Goal: Task Accomplishment & Management: Complete application form

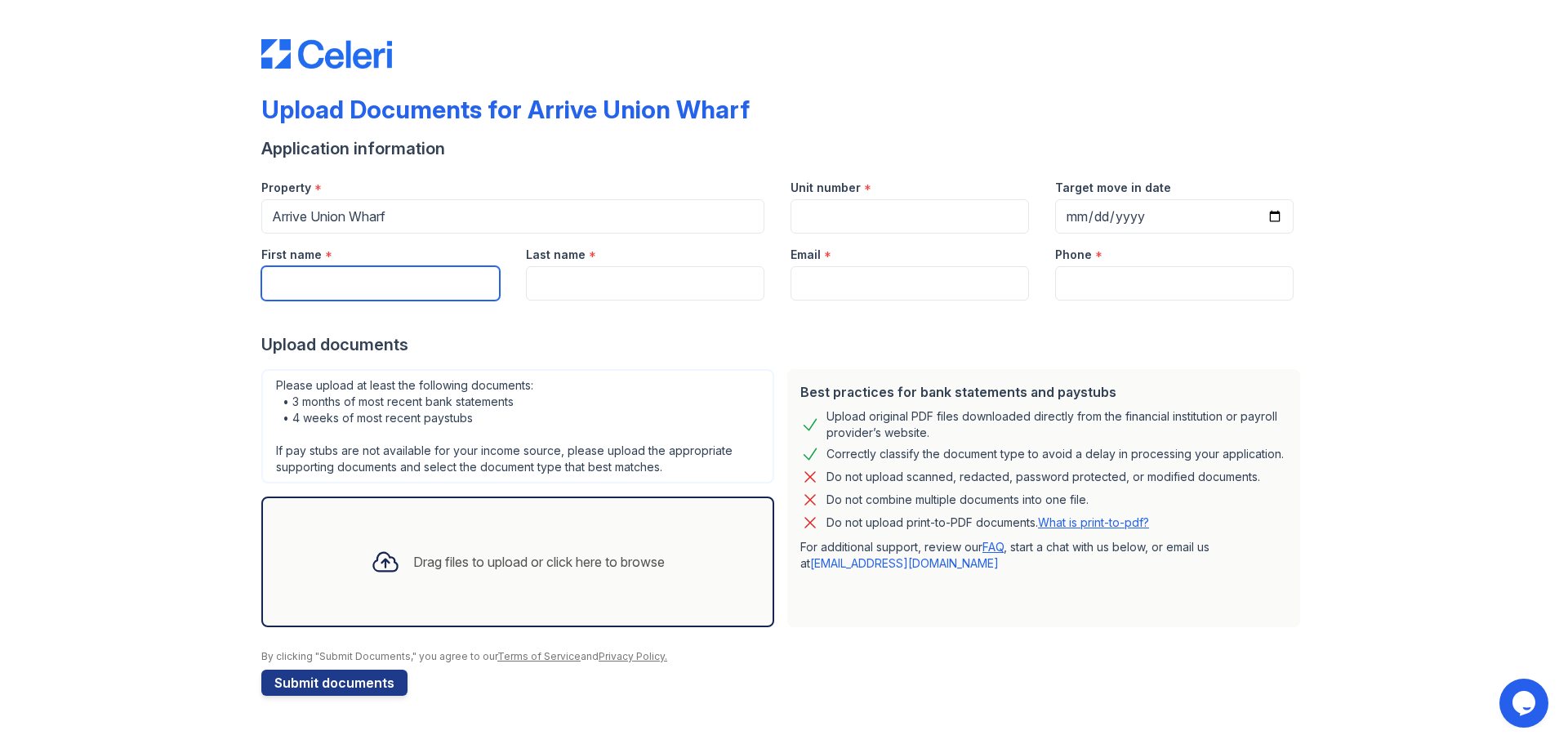
click at [400, 285] on input "First name" at bounding box center [380, 283] width 238 height 35
type input "[PERSON_NAME]"
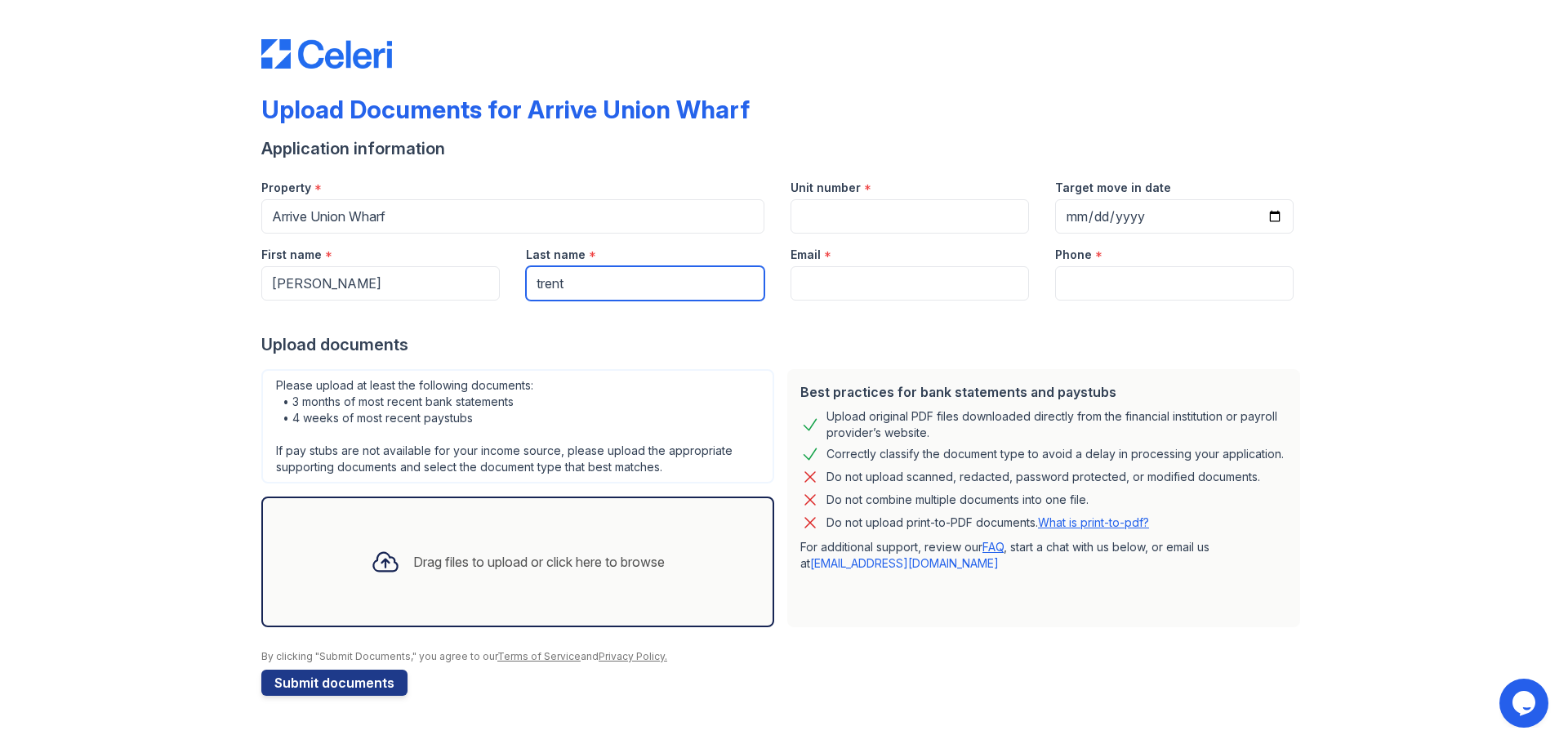
type input "trent"
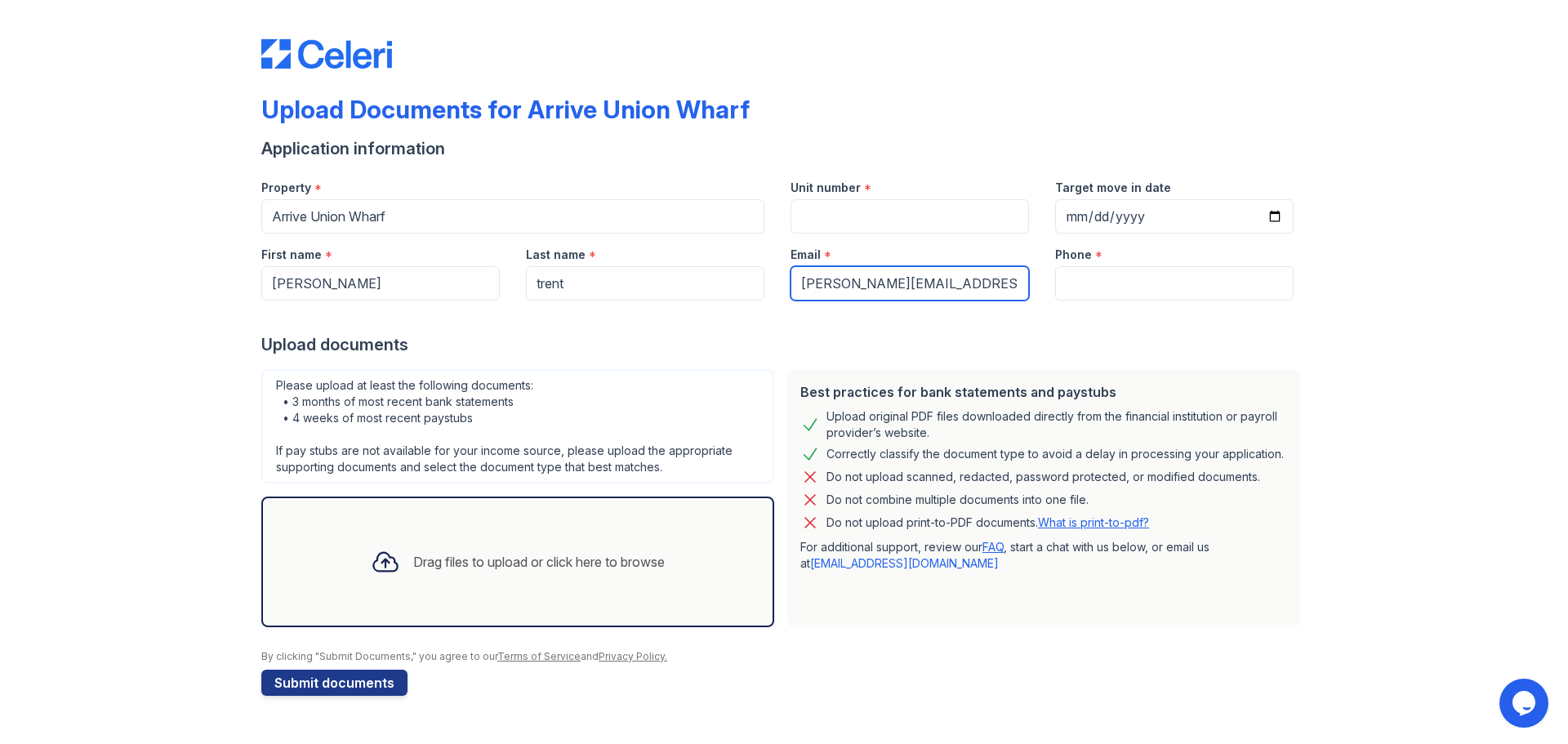
type input "[PERSON_NAME][EMAIL_ADDRESS][DOMAIN_NAME]"
click at [876, 209] on input "Unit number" at bounding box center [909, 217] width 238 height 35
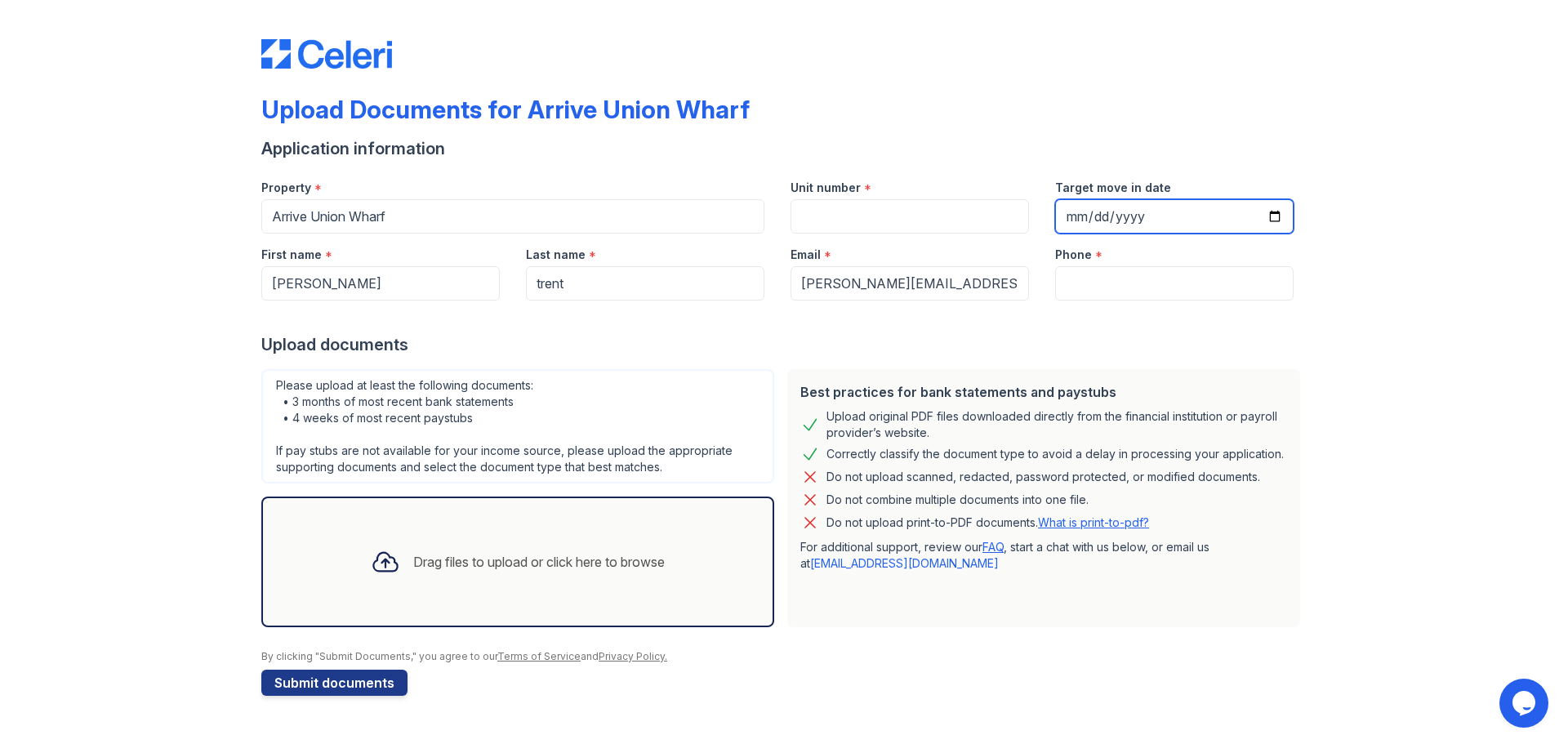
click at [1282, 213] on input "Target move in date" at bounding box center [1174, 217] width 238 height 35
type input "[DATE]"
click at [518, 534] on div "Drag files to upload or click here to browse" at bounding box center [517, 561] width 321 height 55
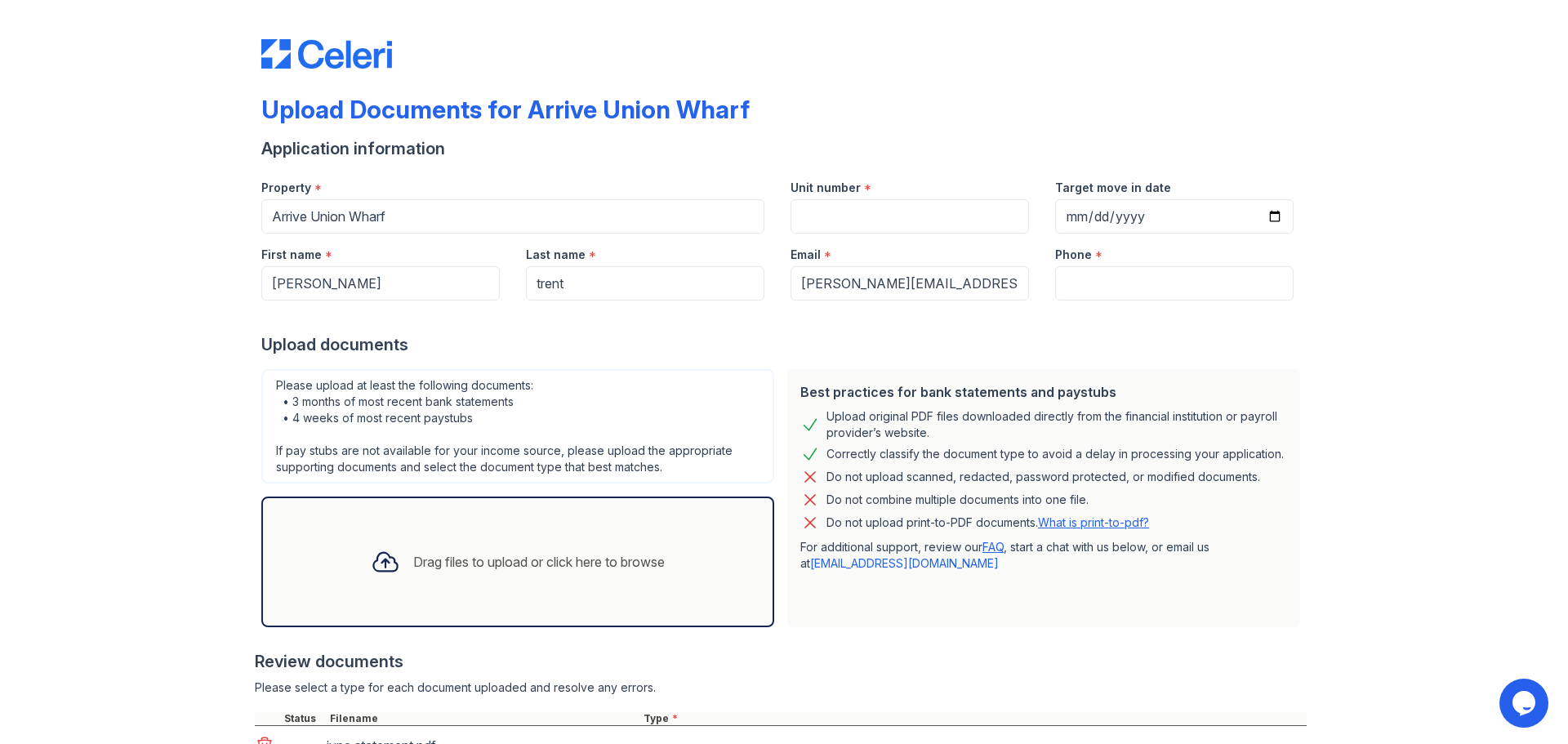
click at [522, 562] on div "Drag files to upload or click here to browse" at bounding box center [539, 562] width 251 height 20
click at [442, 561] on div "Drag files to upload or click here to browse" at bounding box center [539, 562] width 251 height 20
click at [433, 524] on div "Drag files to upload or click here to browse" at bounding box center [517, 562] width 513 height 131
click at [488, 564] on div "Drag files to upload or click here to browse" at bounding box center [539, 562] width 251 height 20
click at [395, 547] on div at bounding box center [386, 562] width 43 height 43
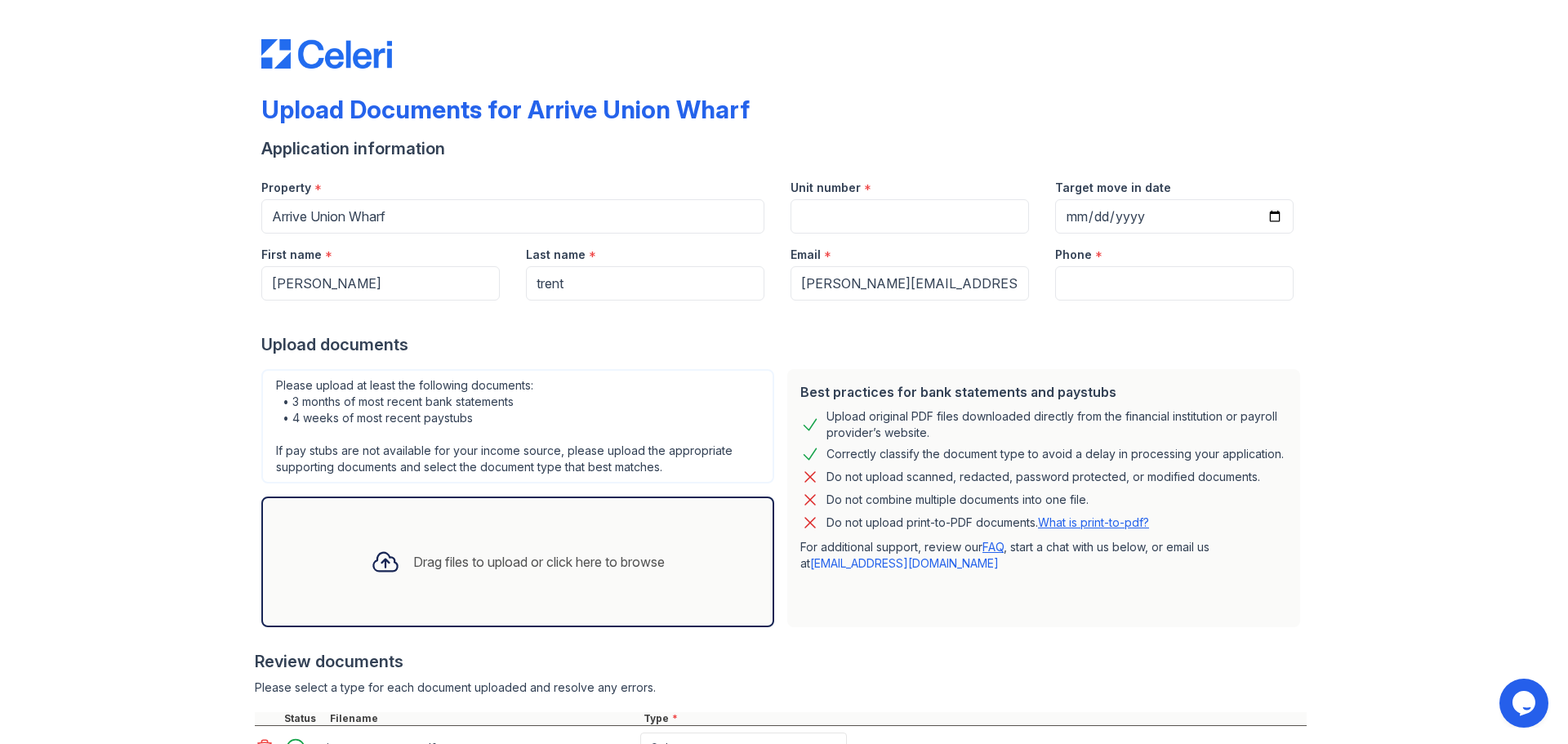
click at [489, 578] on div "Drag files to upload or click here to browse" at bounding box center [517, 561] width 321 height 55
click at [1151, 279] on input "Phone" at bounding box center [1174, 283] width 238 height 35
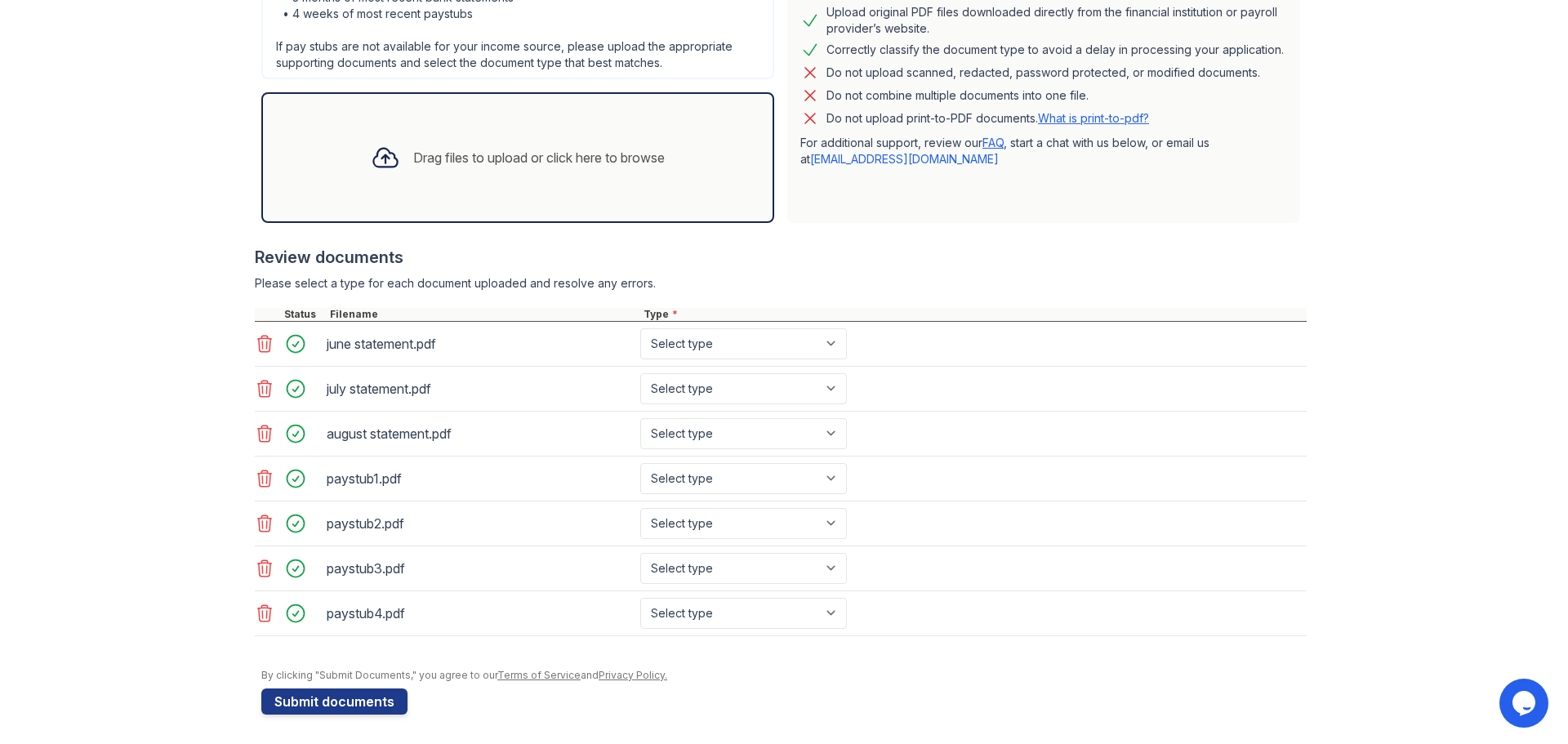
scroll to position [408, 0]
type input "4102360919"
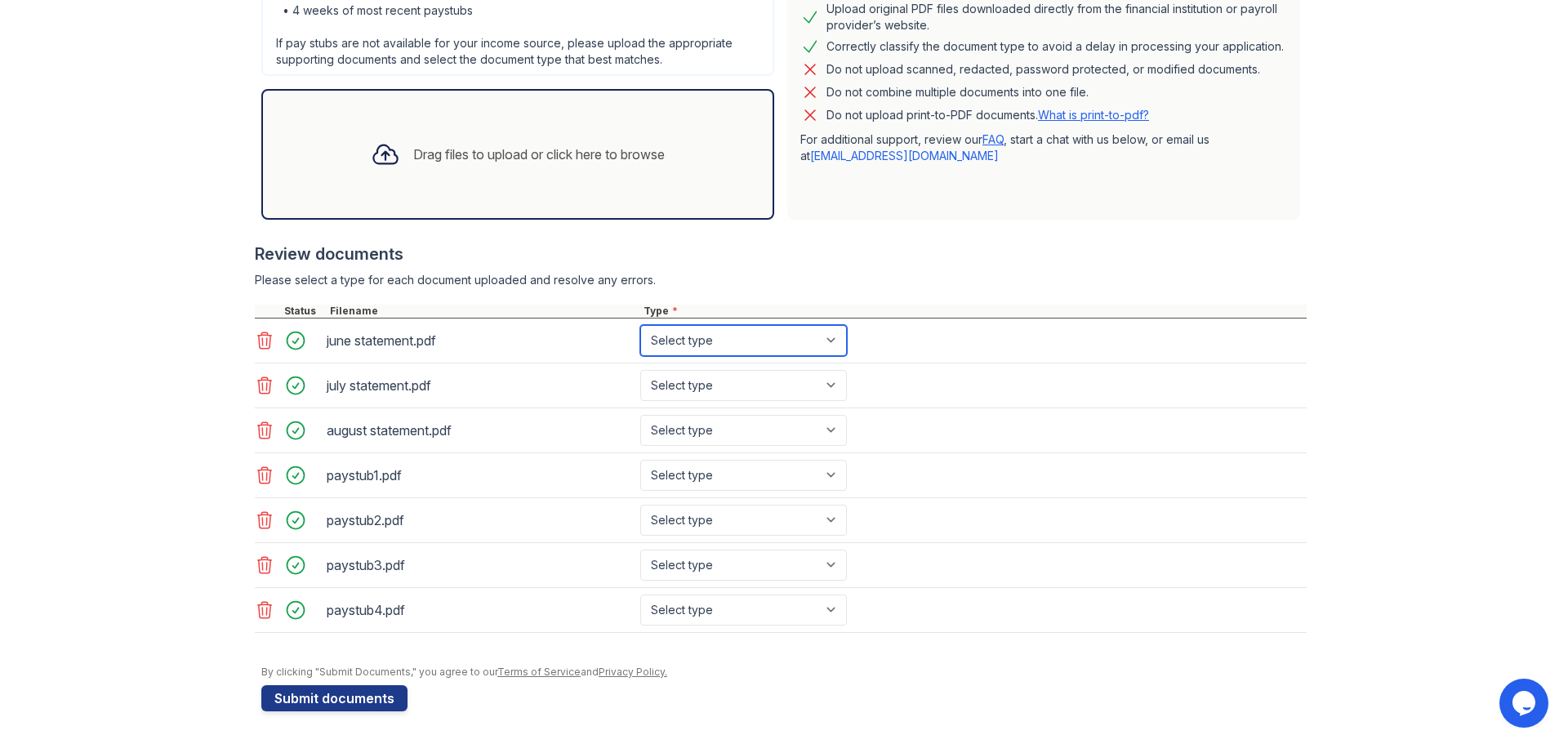
click at [836, 334] on select "Select type Paystub Bank Statement Offer Letter Tax Documents Benefit Award Let…" at bounding box center [743, 340] width 207 height 31
select select "bank_statement"
click at [640, 325] on select "Select type Paystub Bank Statement Offer Letter Tax Documents Benefit Award Let…" at bounding box center [743, 340] width 207 height 31
click at [815, 376] on select "Select type Paystub Bank Statement Offer Letter Tax Documents Benefit Award Let…" at bounding box center [743, 386] width 207 height 31
select select "bank_statement"
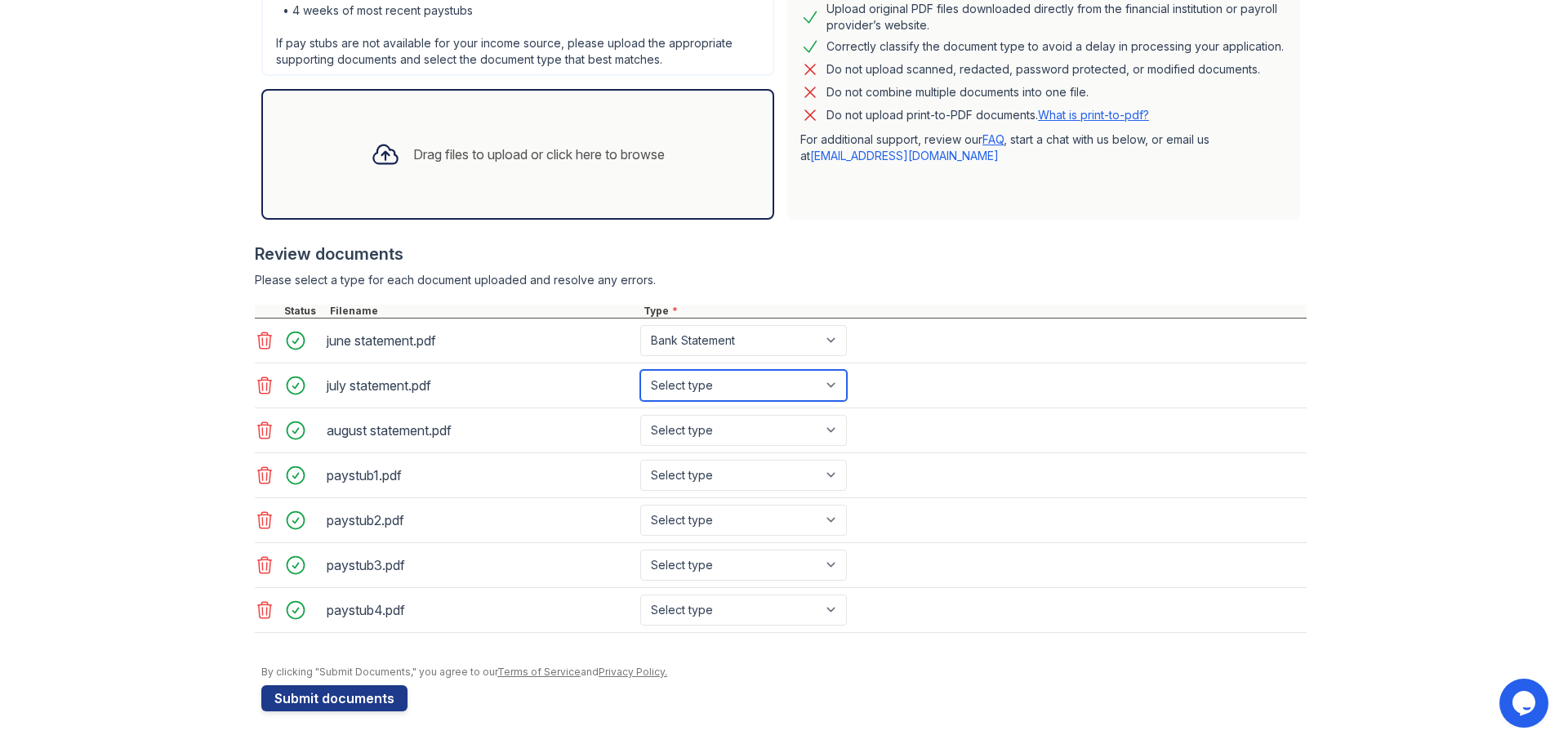
click at [640, 370] on select "Select type Paystub Bank Statement Offer Letter Tax Documents Benefit Award Let…" at bounding box center [743, 386] width 207 height 31
drag, startPoint x: 840, startPoint y: 433, endPoint x: 831, endPoint y: 435, distance: 9.2
click at [840, 433] on select "Select type Paystub Bank Statement Offer Letter Tax Documents Benefit Award Let…" at bounding box center [743, 430] width 207 height 31
select select "bank_statement"
click at [640, 414] on select "Select type Paystub Bank Statement Offer Letter Tax Documents Benefit Award Let…" at bounding box center [743, 430] width 207 height 31
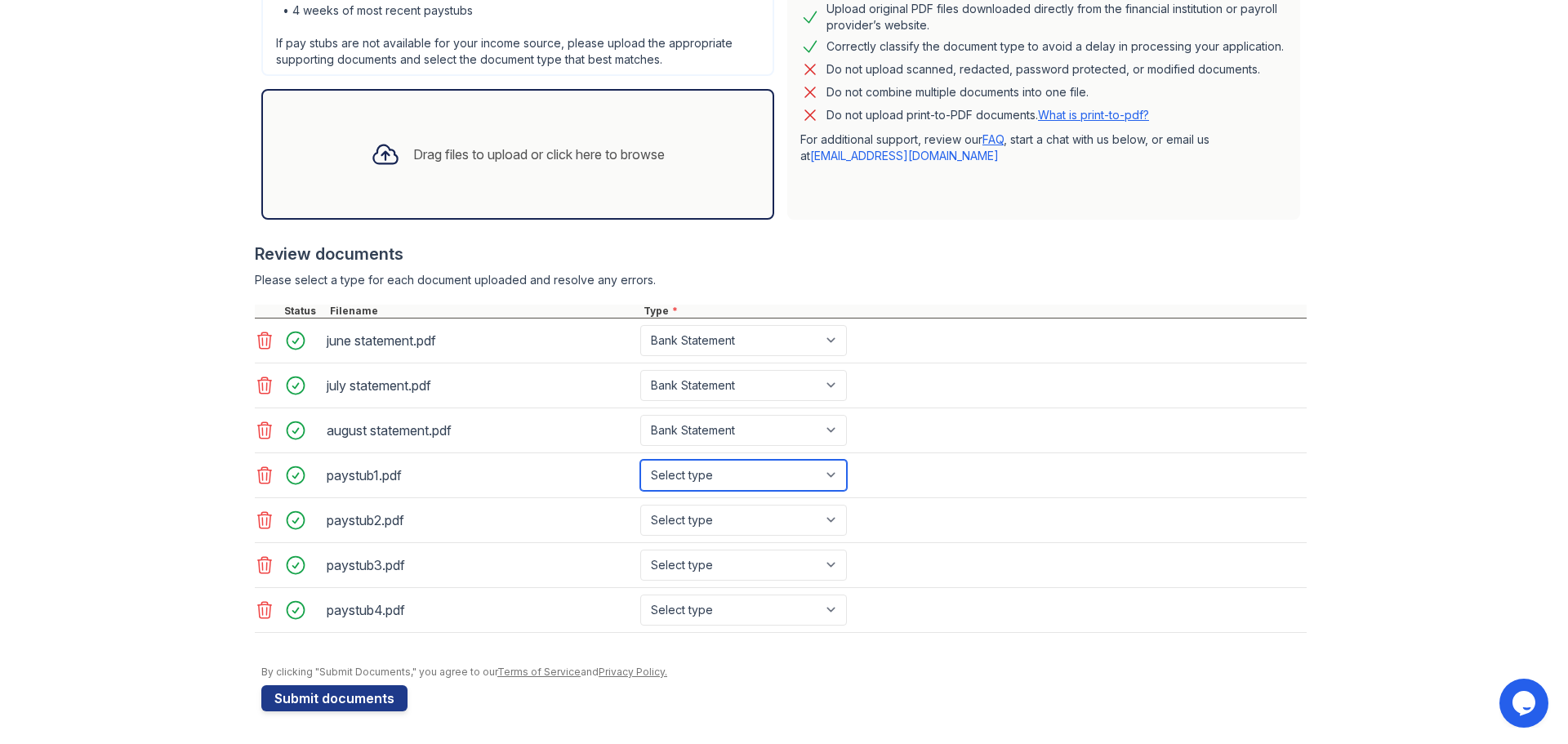
click at [828, 480] on select "Select type Paystub Bank Statement Offer Letter Tax Documents Benefit Award Let…" at bounding box center [743, 475] width 207 height 31
select select "paystub"
click at [640, 460] on select "Select type Paystub Bank Statement Offer Letter Tax Documents Benefit Award Let…" at bounding box center [743, 475] width 207 height 31
click at [834, 512] on select "Select type Paystub Bank Statement Offer Letter Tax Documents Benefit Award Let…" at bounding box center [743, 521] width 207 height 31
select select "paystub"
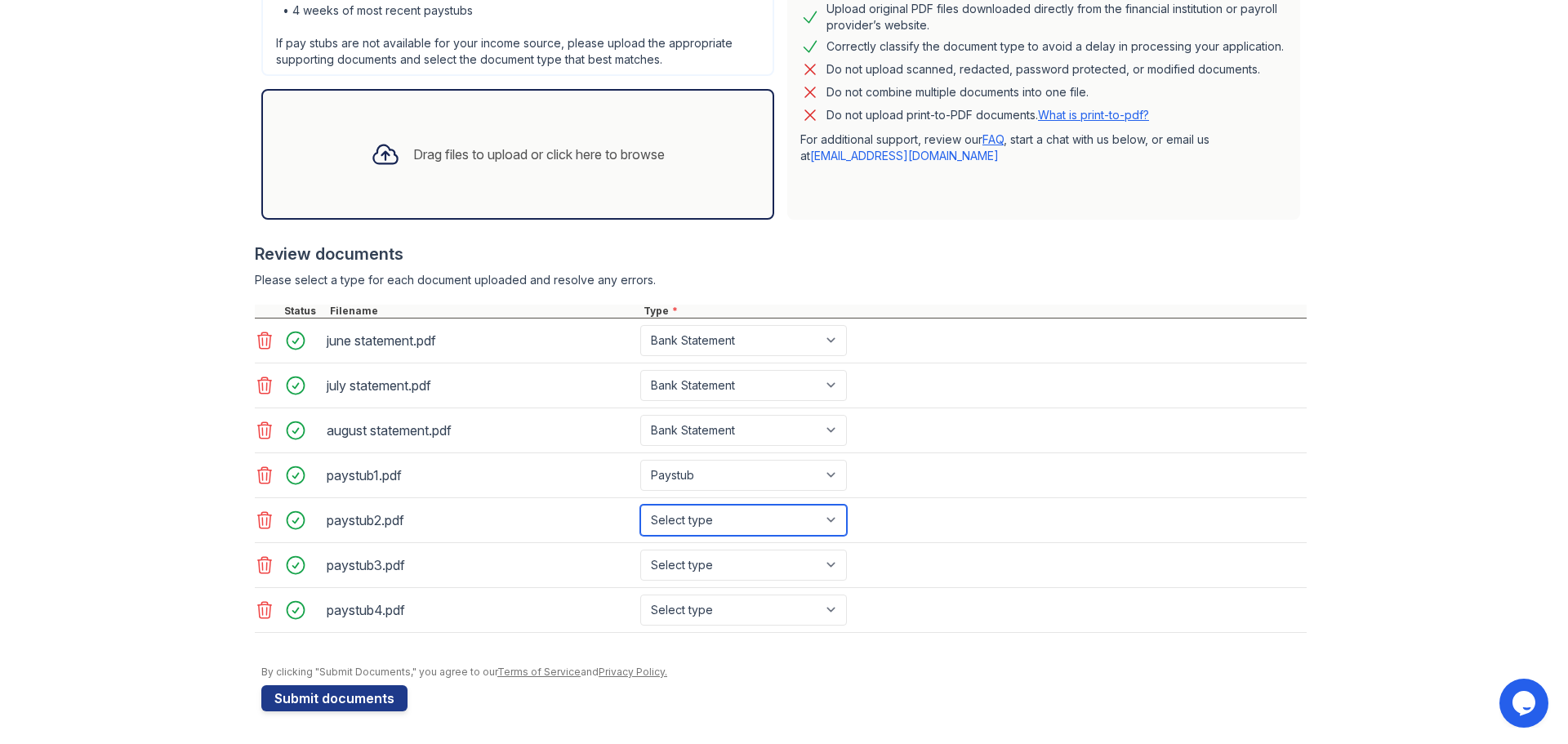
click at [640, 505] on select "Select type Paystub Bank Statement Offer Letter Tax Documents Benefit Award Let…" at bounding box center [743, 521] width 207 height 31
click at [821, 569] on select "Select type Paystub Bank Statement Offer Letter Tax Documents Benefit Award Let…" at bounding box center [743, 565] width 207 height 31
select select "paystub"
click at [640, 550] on select "Select type Paystub Bank Statement Offer Letter Tax Documents Benefit Award Let…" at bounding box center [743, 565] width 207 height 31
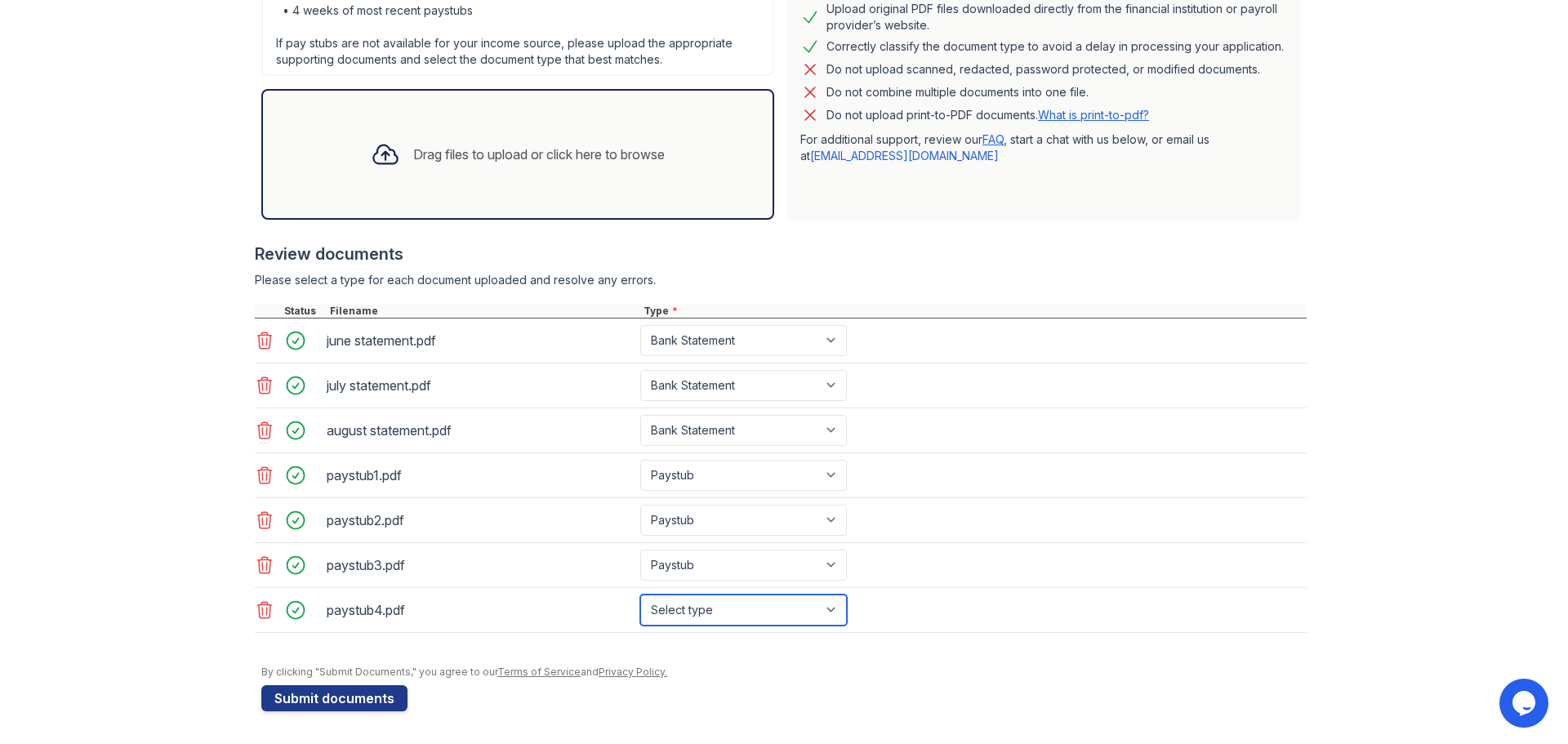
click at [829, 608] on select "Select type Paystub Bank Statement Offer Letter Tax Documents Benefit Award Let…" at bounding box center [743, 611] width 207 height 31
select select "paystub"
click at [640, 595] on select "Select type Paystub Bank Statement Offer Letter Tax Documents Benefit Award Let…" at bounding box center [743, 611] width 207 height 31
click at [287, 689] on button "Submit documents" at bounding box center [334, 699] width 146 height 26
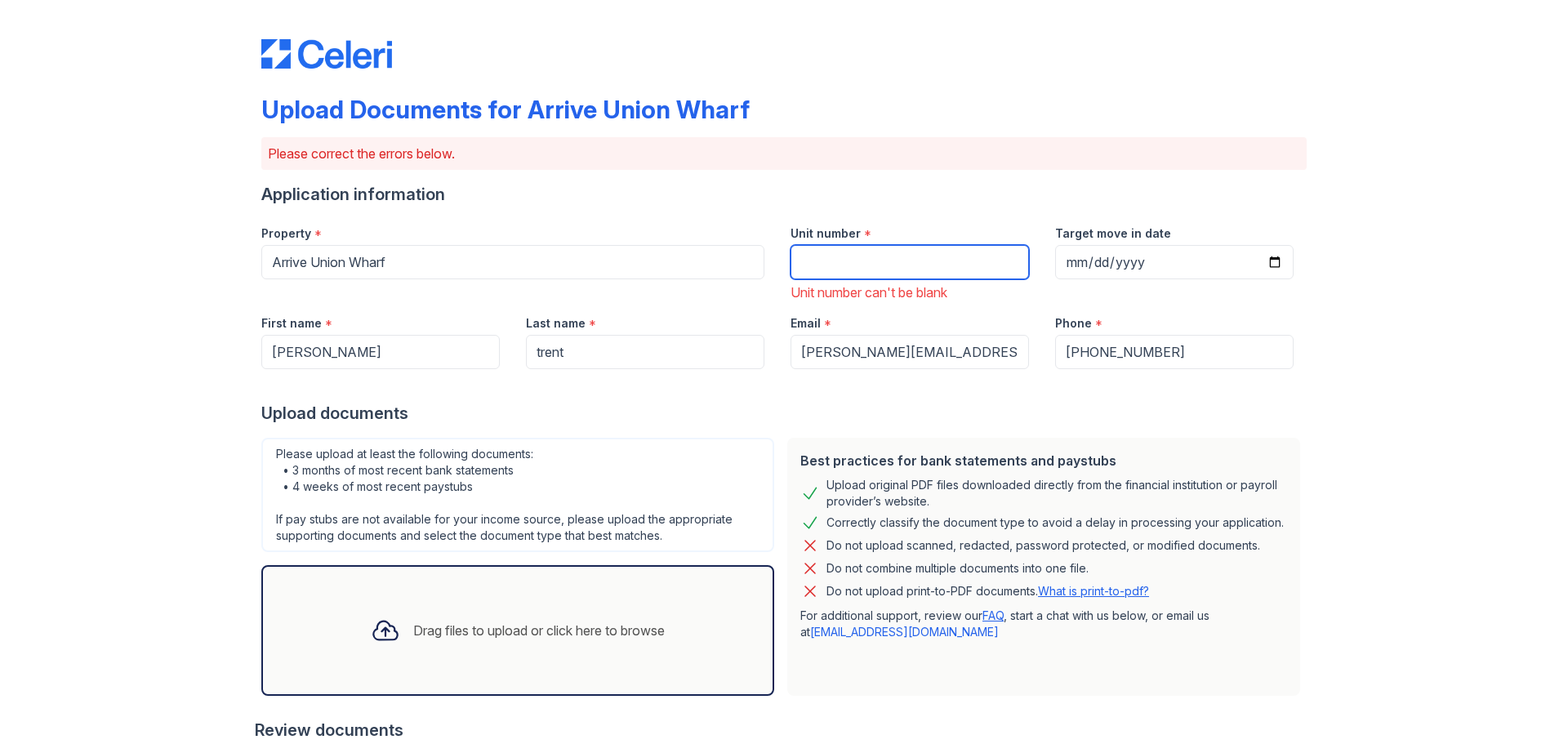
click at [901, 264] on input "Unit number" at bounding box center [909, 262] width 238 height 35
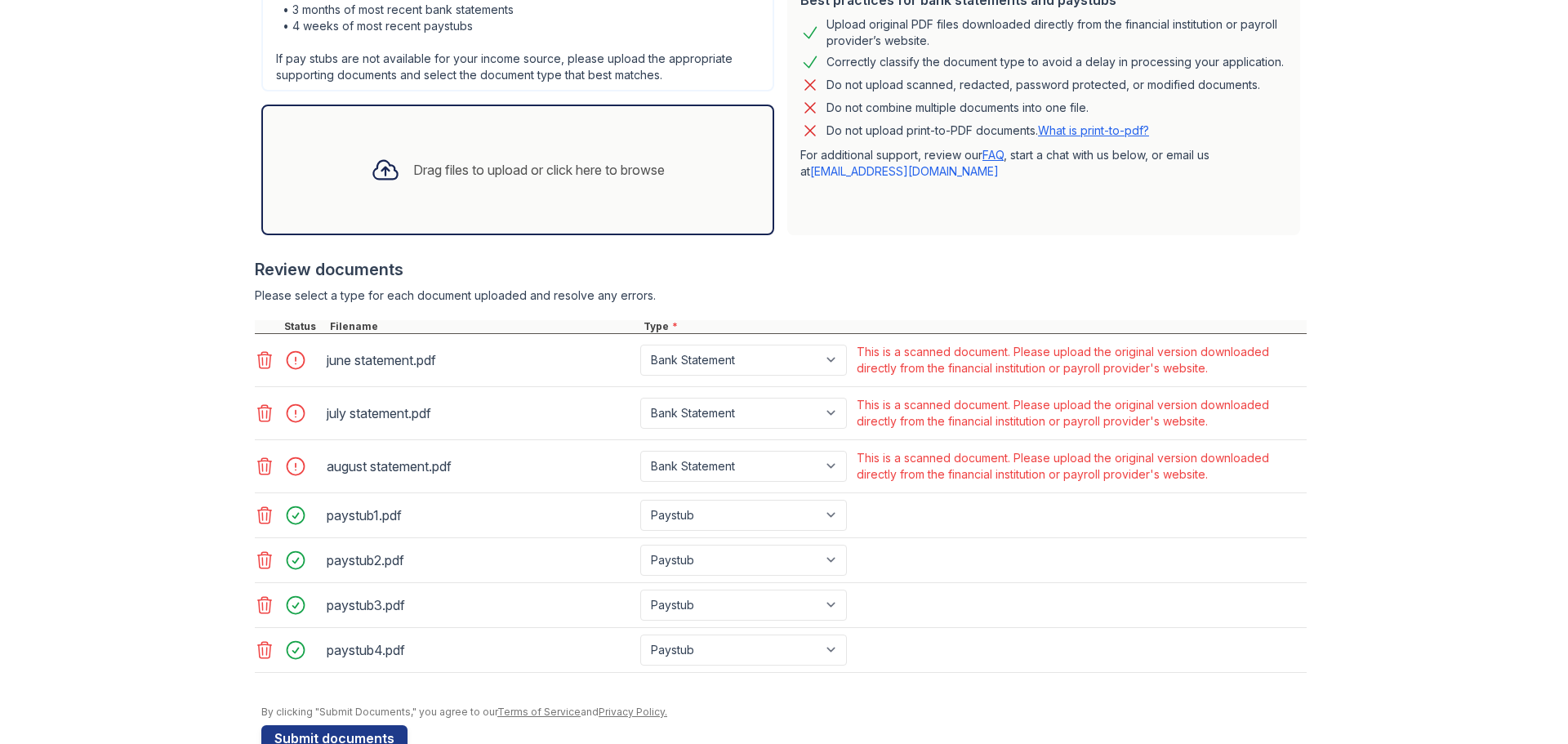
scroll to position [490, 0]
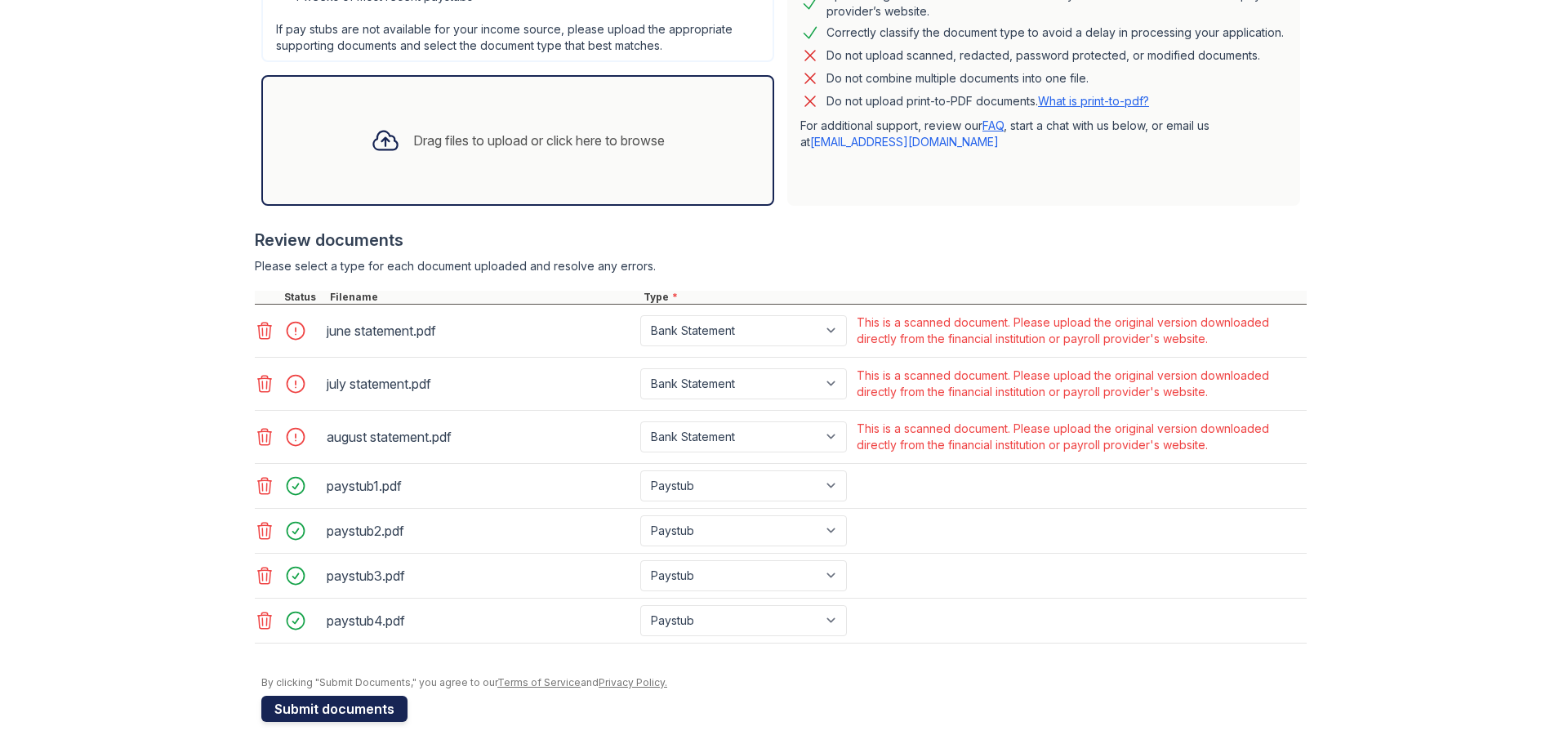
type input "forgot"
click at [344, 706] on button "Submit documents" at bounding box center [334, 709] width 146 height 26
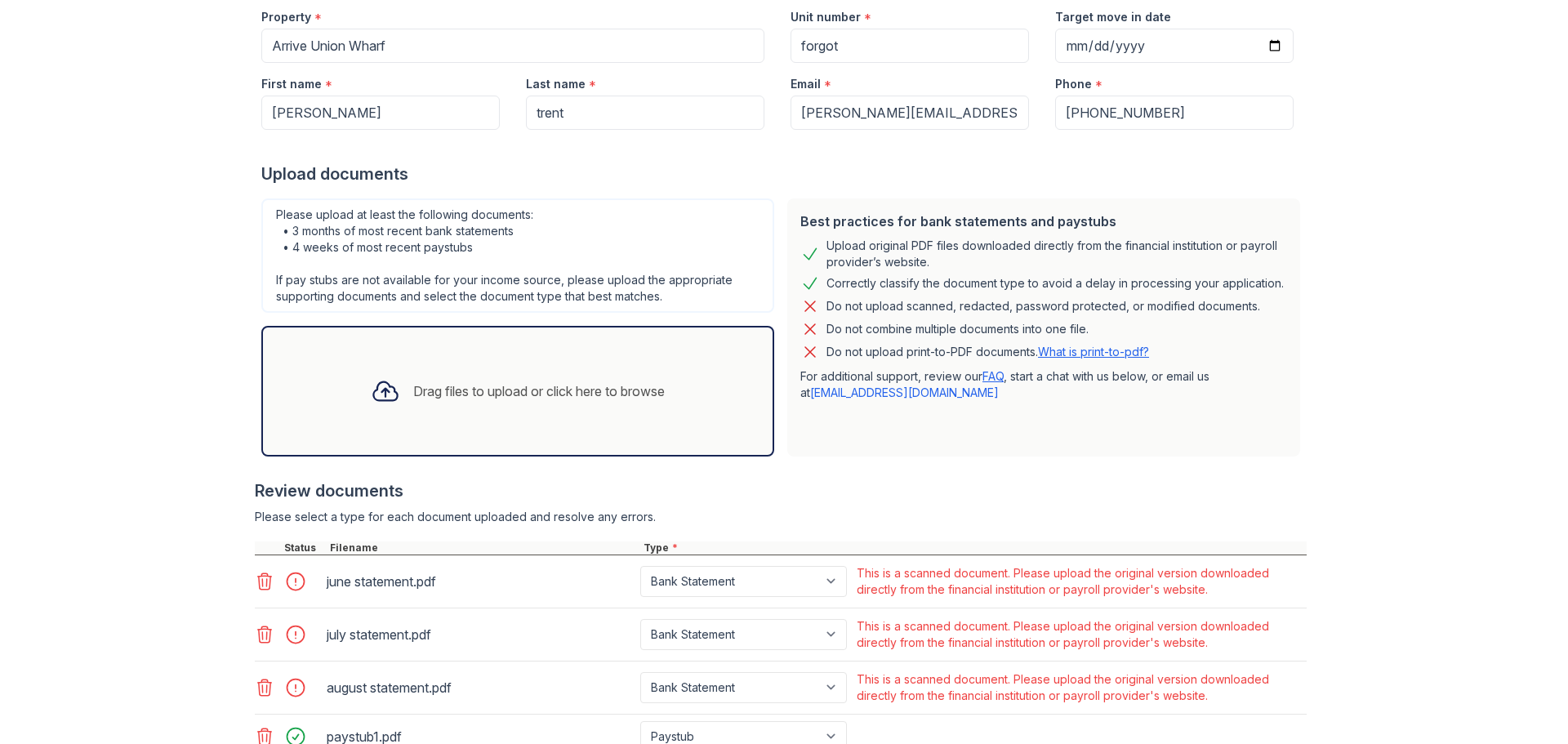
scroll to position [326, 0]
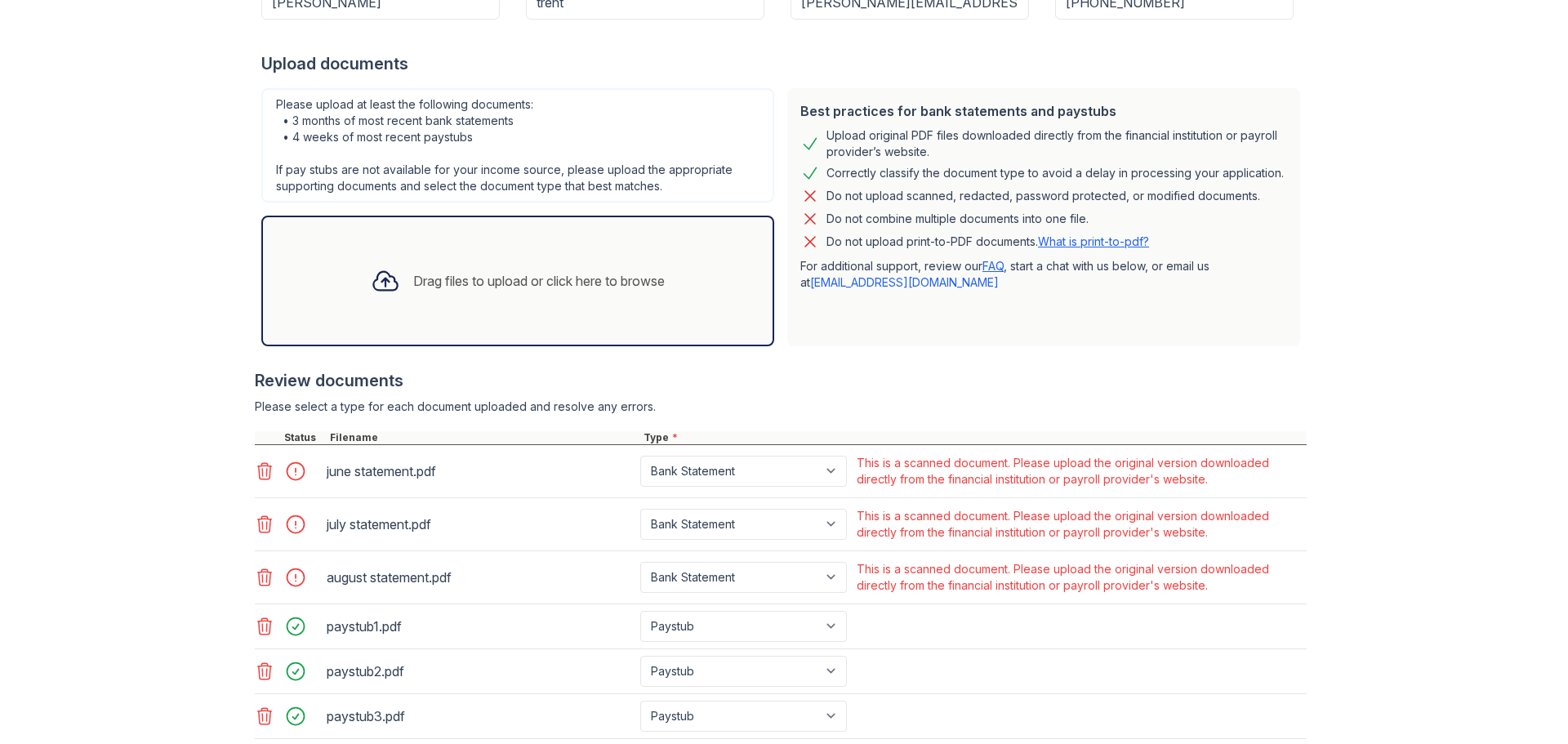
click at [260, 468] on icon at bounding box center [264, 471] width 20 height 20
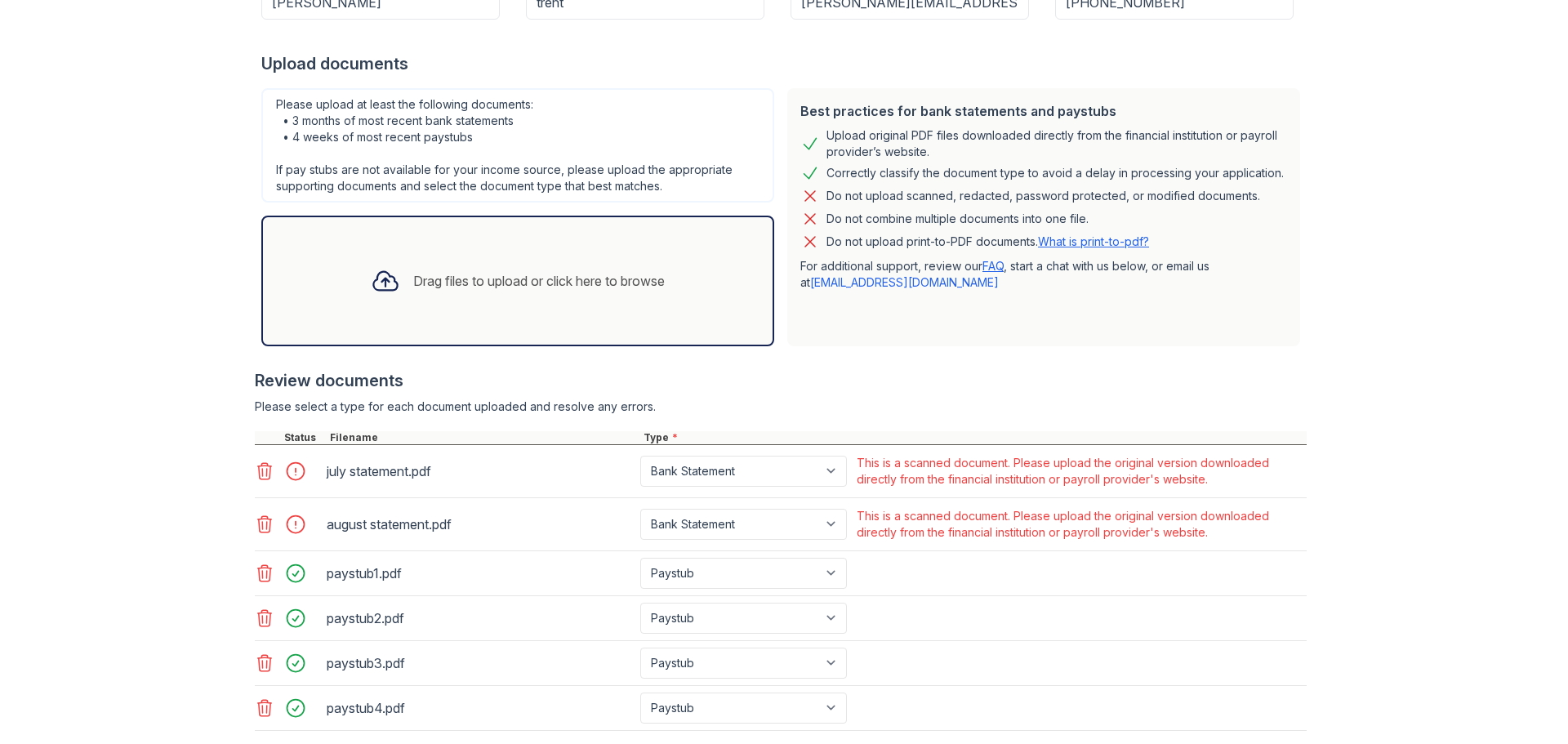
click at [260, 468] on icon at bounding box center [264, 471] width 20 height 20
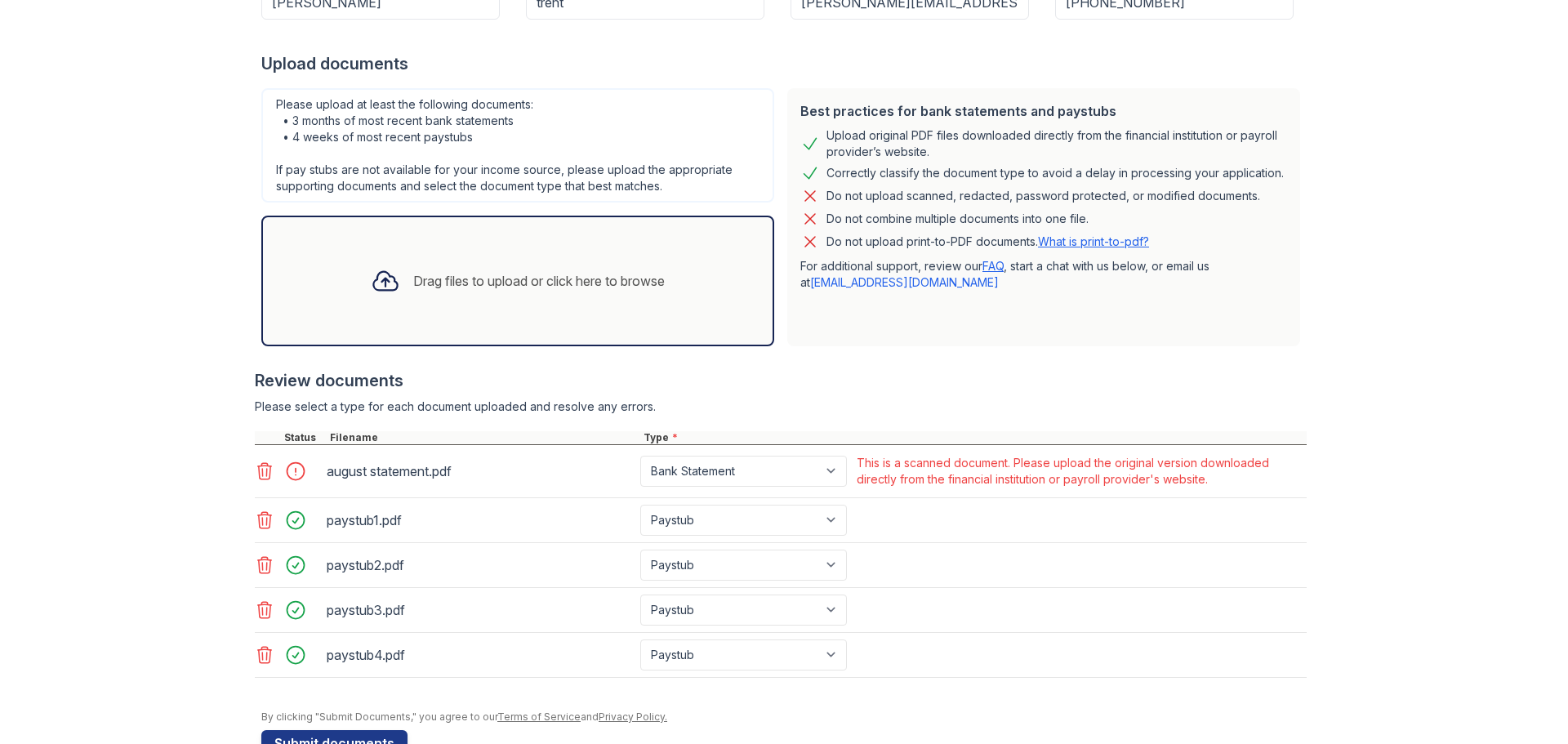
click at [260, 468] on icon at bounding box center [264, 471] width 20 height 20
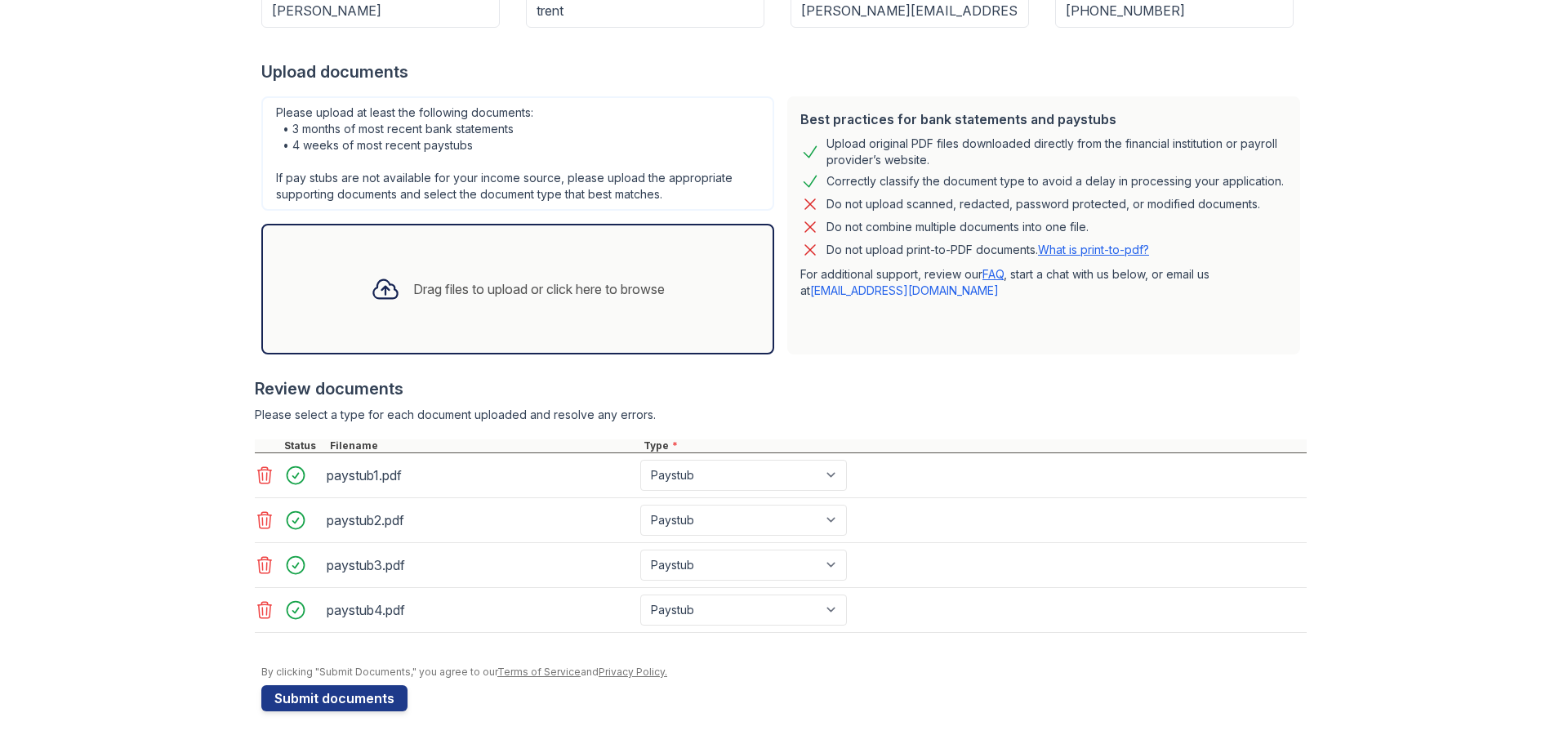
click at [442, 299] on div "Drag files to upload or click here to browse" at bounding box center [517, 288] width 321 height 55
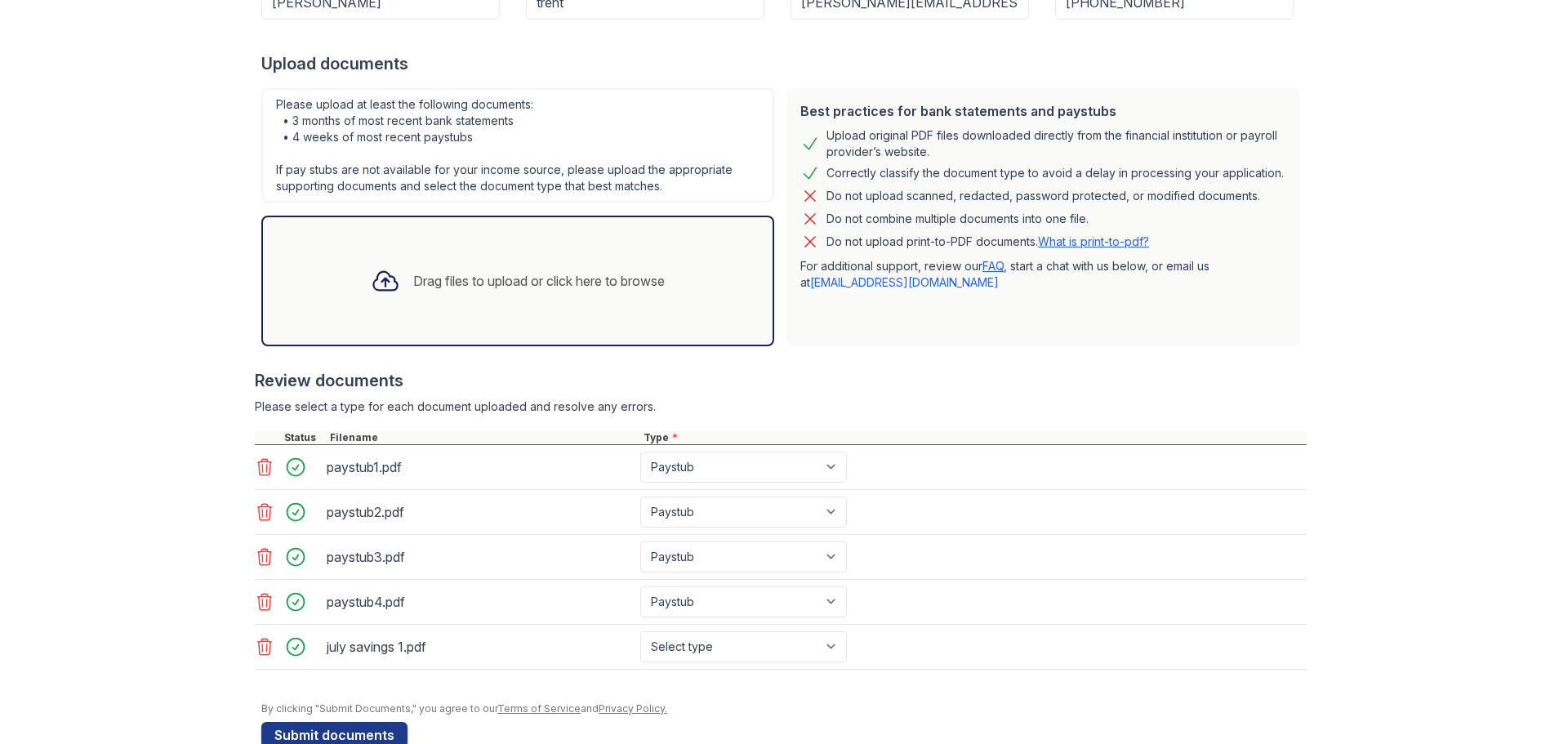
click at [489, 271] on div "Drag files to upload or click here to browse" at bounding box center [539, 281] width 251 height 20
click at [494, 289] on div "Drag files to upload or click here to browse" at bounding box center [539, 281] width 251 height 20
click at [414, 273] on div "Drag files to upload or click here to browse" at bounding box center [539, 281] width 251 height 20
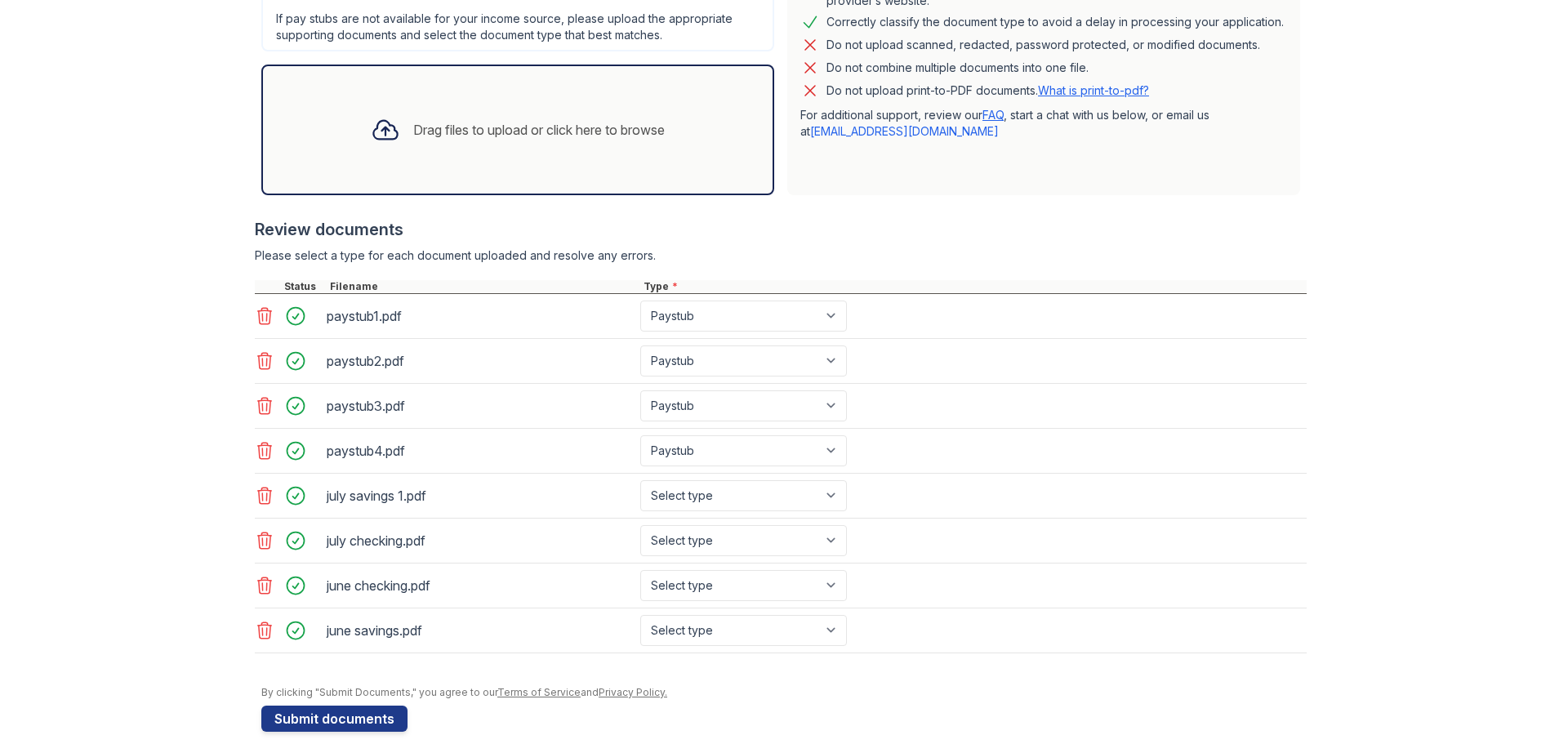
scroll to position [498, 0]
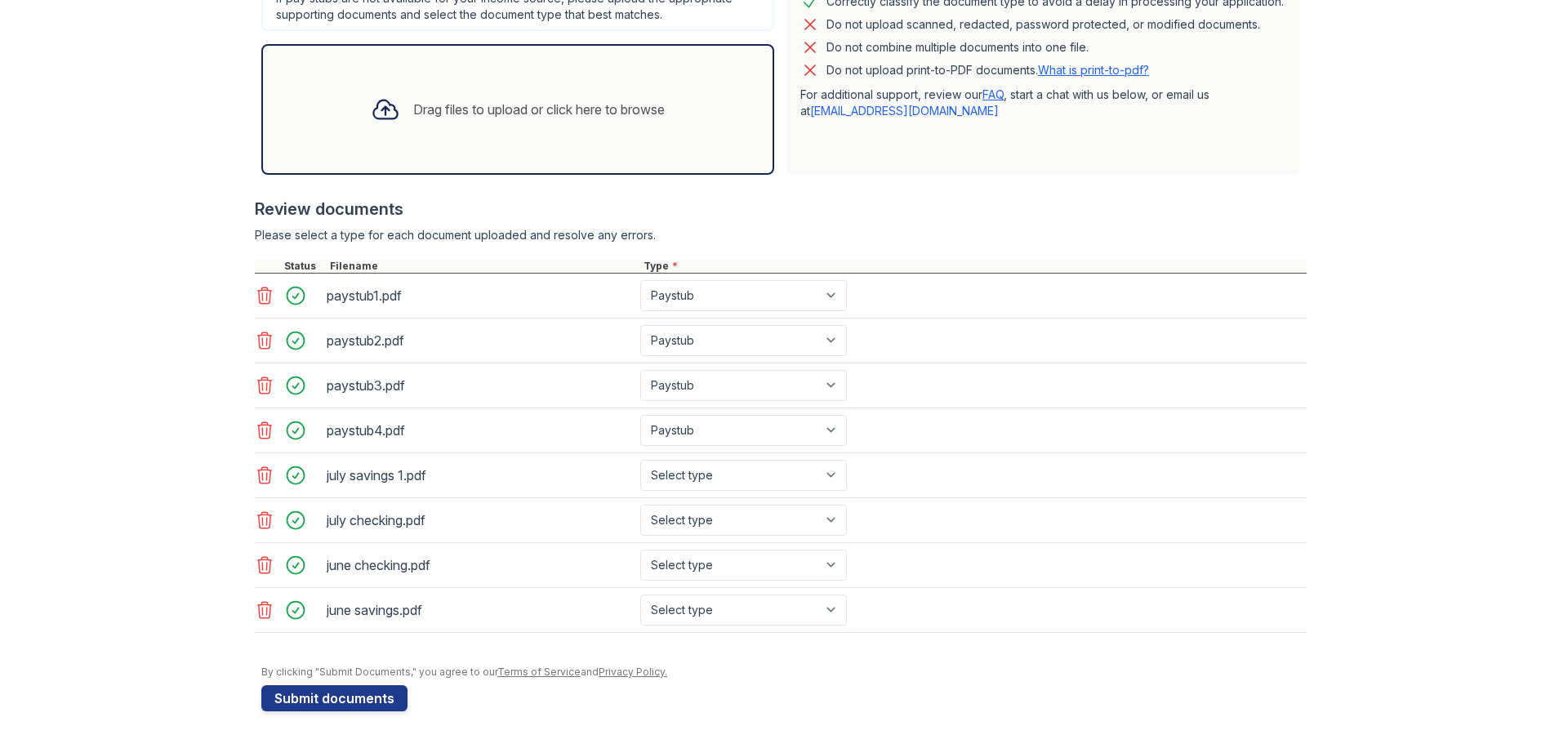
click at [444, 109] on div "Drag files to upload or click here to browse" at bounding box center [539, 110] width 251 height 20
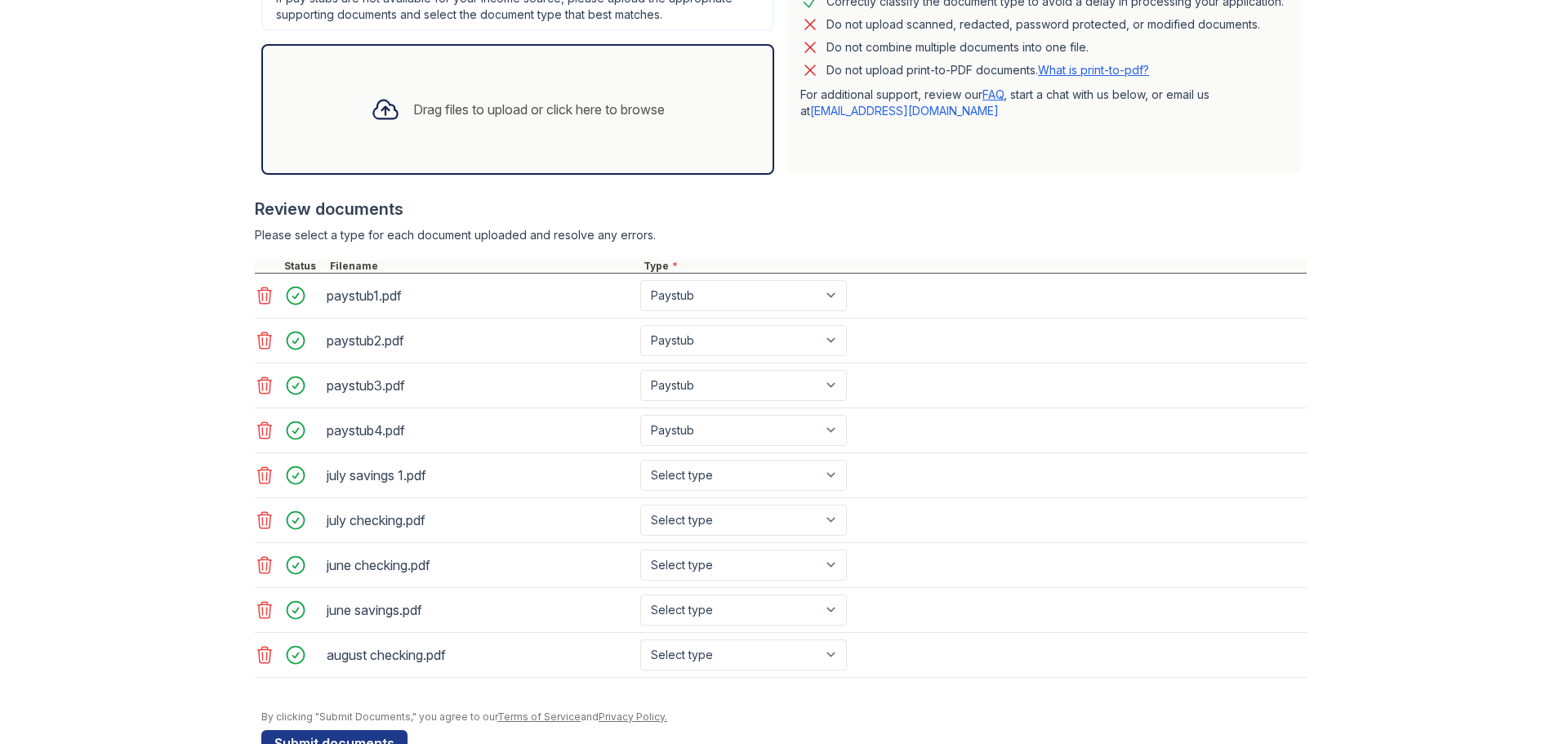
click at [396, 102] on div "Drag files to upload or click here to browse" at bounding box center [517, 109] width 321 height 55
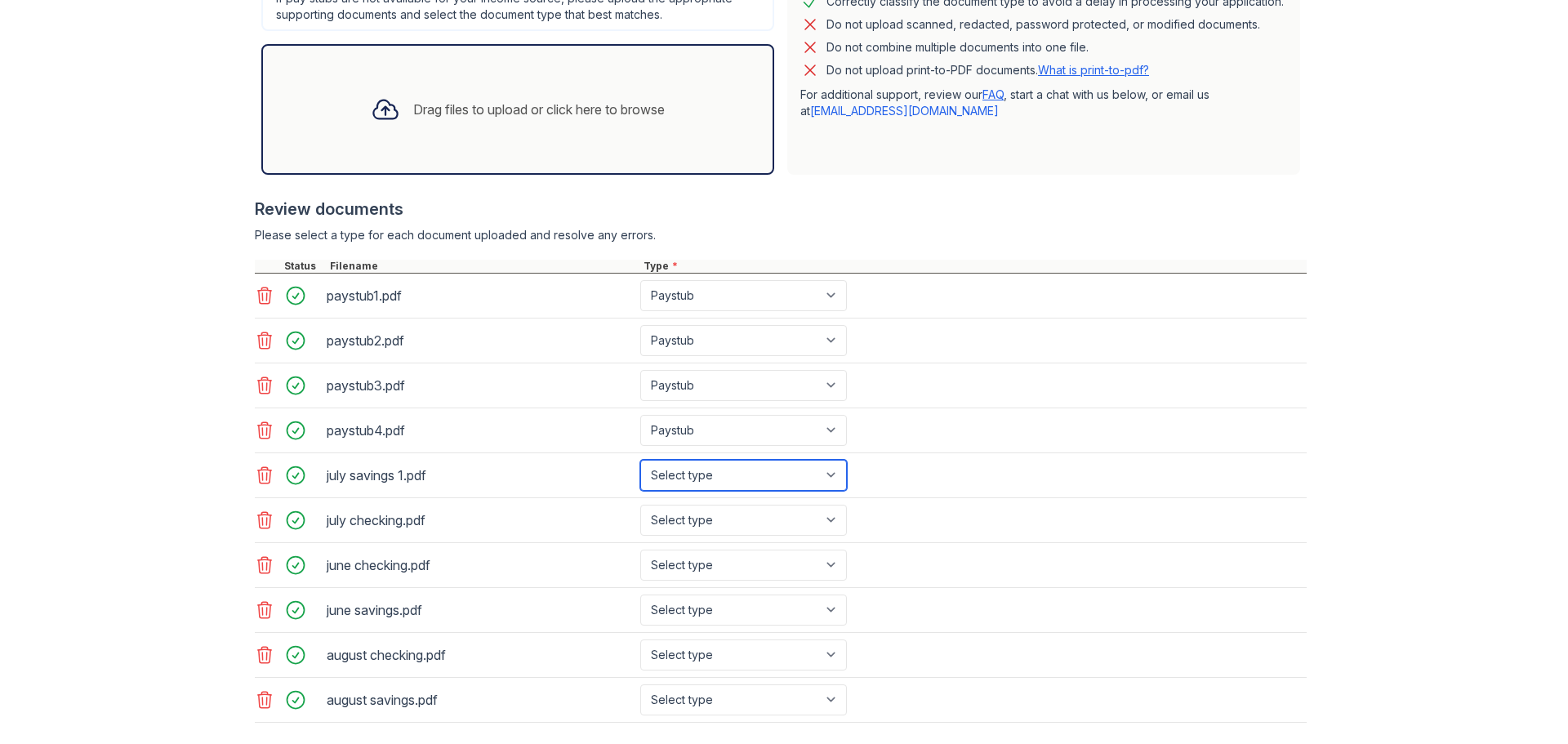
click at [824, 474] on select "Select type Paystub Bank Statement Offer Letter Tax Documents Benefit Award Let…" at bounding box center [743, 475] width 207 height 31
select select "bank_statement"
click at [640, 460] on select "Select type Paystub Bank Statement Offer Letter Tax Documents Benefit Award Let…" at bounding box center [743, 475] width 207 height 31
click at [819, 528] on select "Select type Paystub Bank Statement Offer Letter Tax Documents Benefit Award Let…" at bounding box center [743, 521] width 207 height 31
select select "bank_statement"
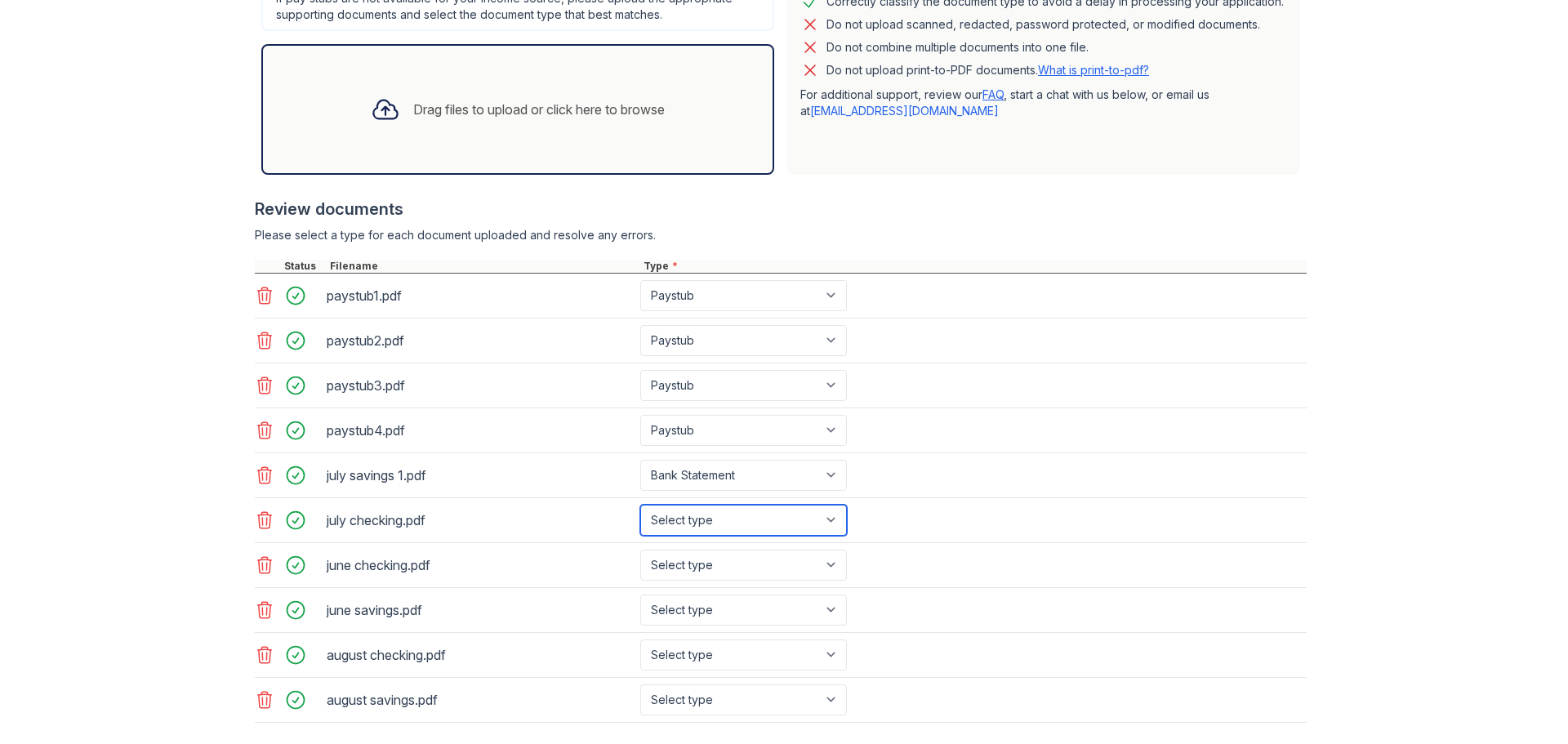
click at [640, 505] on select "Select type Paystub Bank Statement Offer Letter Tax Documents Benefit Award Let…" at bounding box center [743, 521] width 207 height 31
click at [846, 567] on div "Select type Paystub Bank Statement Offer Letter Tax Documents Benefit Award Let…" at bounding box center [745, 565] width 210 height 31
click at [826, 562] on select "Select type Paystub Bank Statement Offer Letter Tax Documents Benefit Award Let…" at bounding box center [743, 565] width 207 height 31
select select "bank_statement"
click at [640, 550] on select "Select type Paystub Bank Statement Offer Letter Tax Documents Benefit Award Let…" at bounding box center [743, 565] width 207 height 31
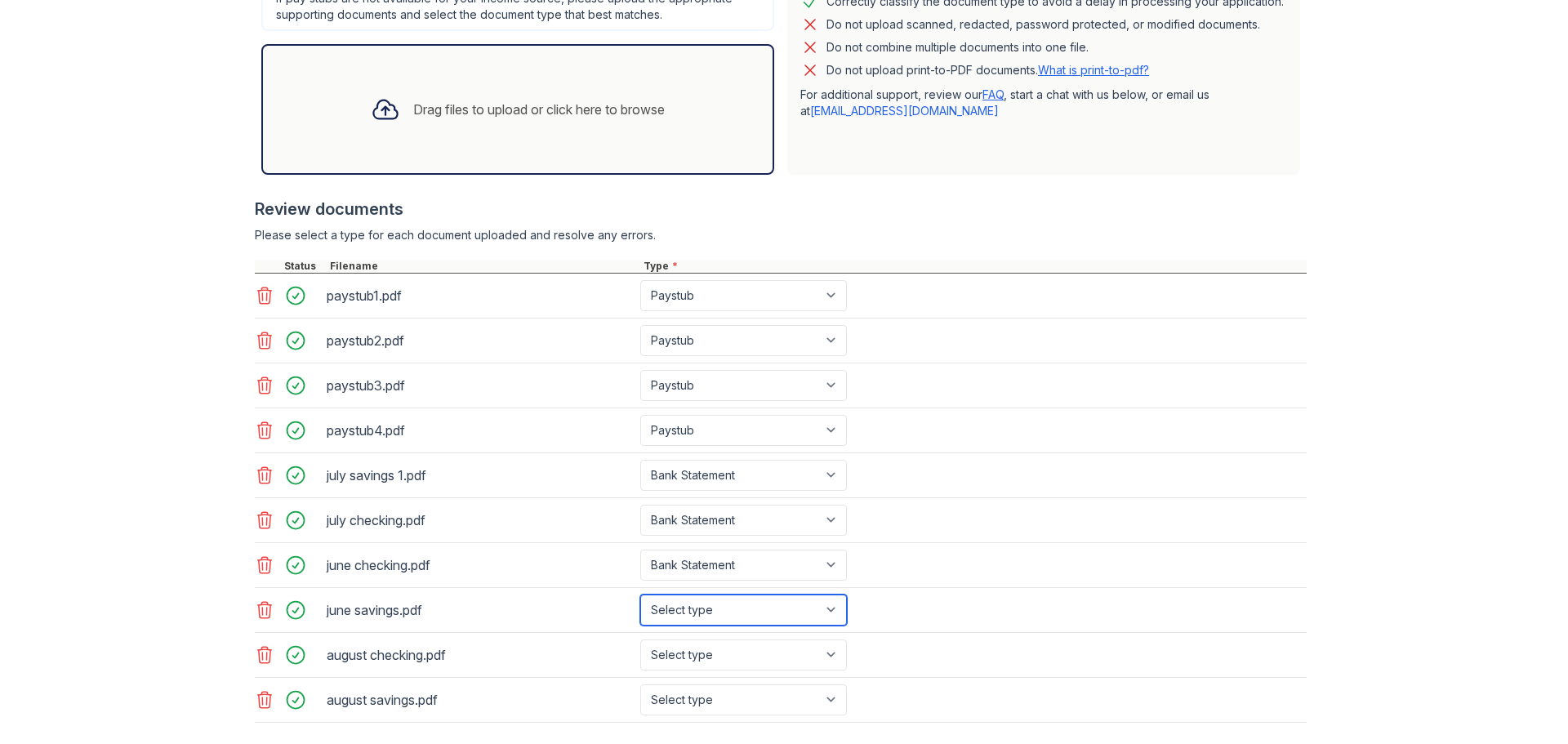
click at [831, 609] on select "Select type Paystub Bank Statement Offer Letter Tax Documents Benefit Award Let…" at bounding box center [743, 611] width 207 height 31
select select "bank_statement"
click at [640, 595] on select "Select type Paystub Bank Statement Offer Letter Tax Documents Benefit Award Let…" at bounding box center [743, 611] width 207 height 31
click at [826, 655] on select "Select type Paystub Bank Statement Offer Letter Tax Documents Benefit Award Let…" at bounding box center [743, 655] width 207 height 31
select select "bank_statement"
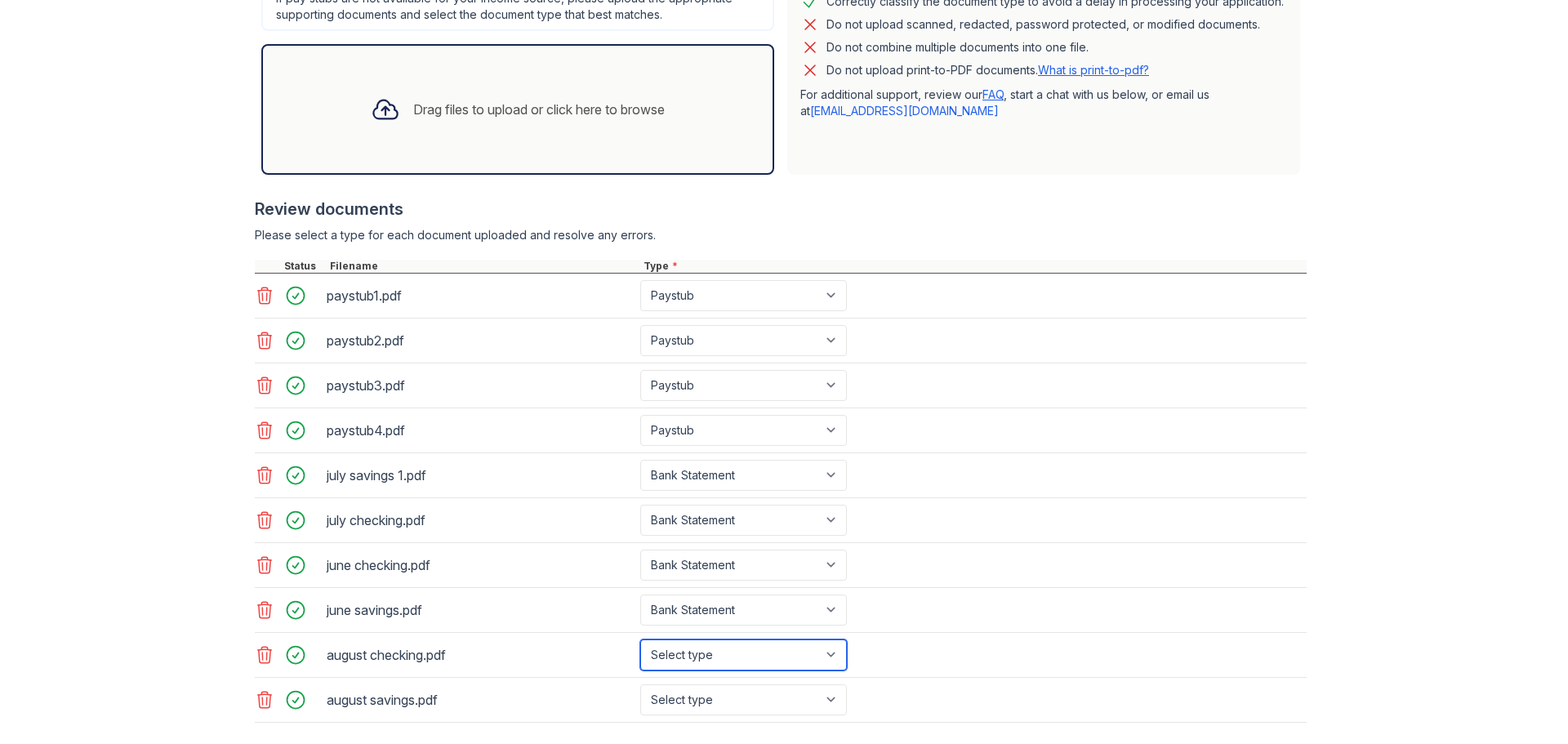
click at [640, 639] on select "Select type Paystub Bank Statement Offer Letter Tax Documents Benefit Award Let…" at bounding box center [743, 655] width 207 height 31
click at [840, 709] on select "Select type Paystub Bank Statement Offer Letter Tax Documents Benefit Award Let…" at bounding box center [743, 700] width 207 height 31
select select "bank_statement"
click at [640, 685] on select "Select type Paystub Bank Statement Offer Letter Tax Documents Benefit Award Let…" at bounding box center [743, 700] width 207 height 31
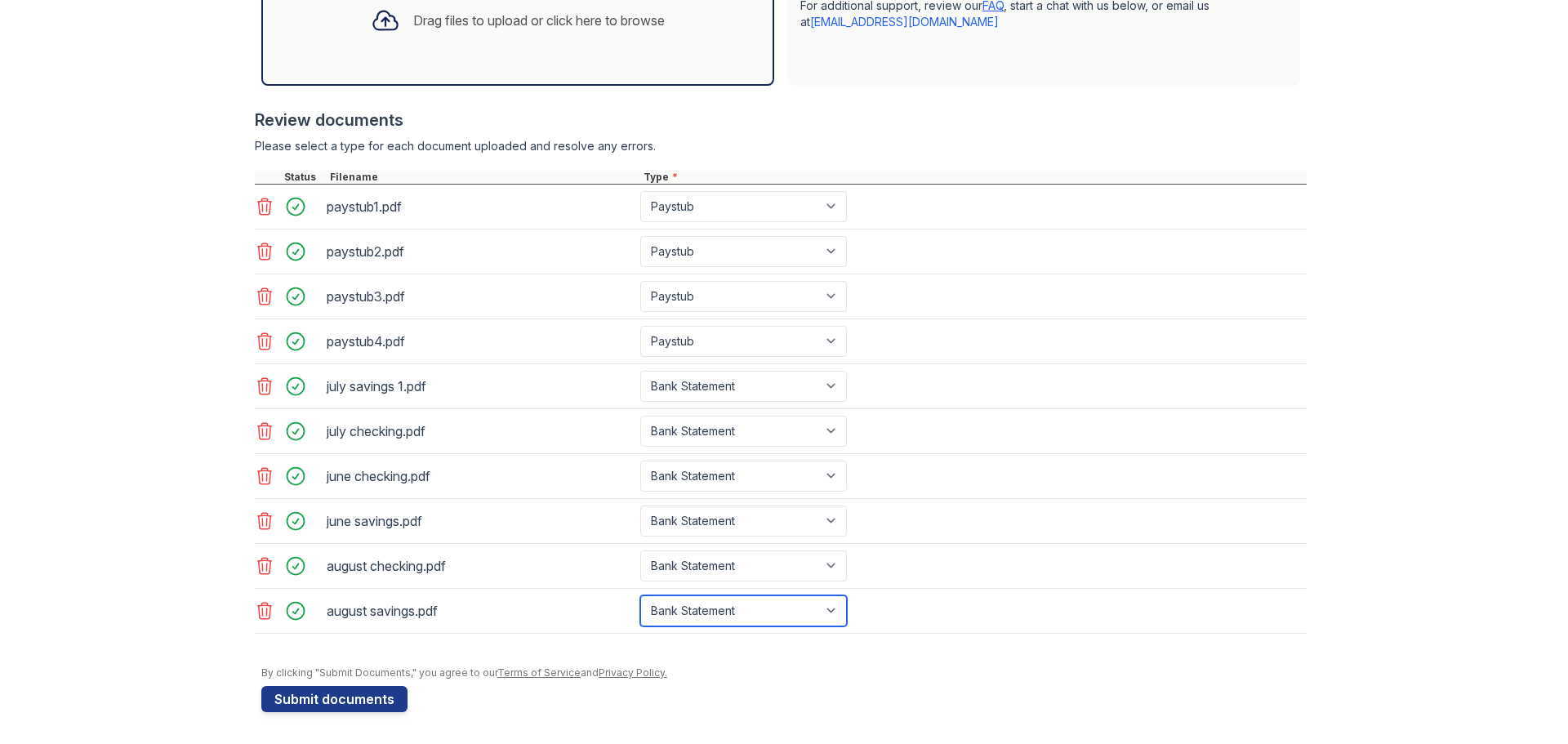
scroll to position [588, 0]
click at [369, 689] on button "Submit documents" at bounding box center [334, 699] width 146 height 26
